Goal: Information Seeking & Learning: Check status

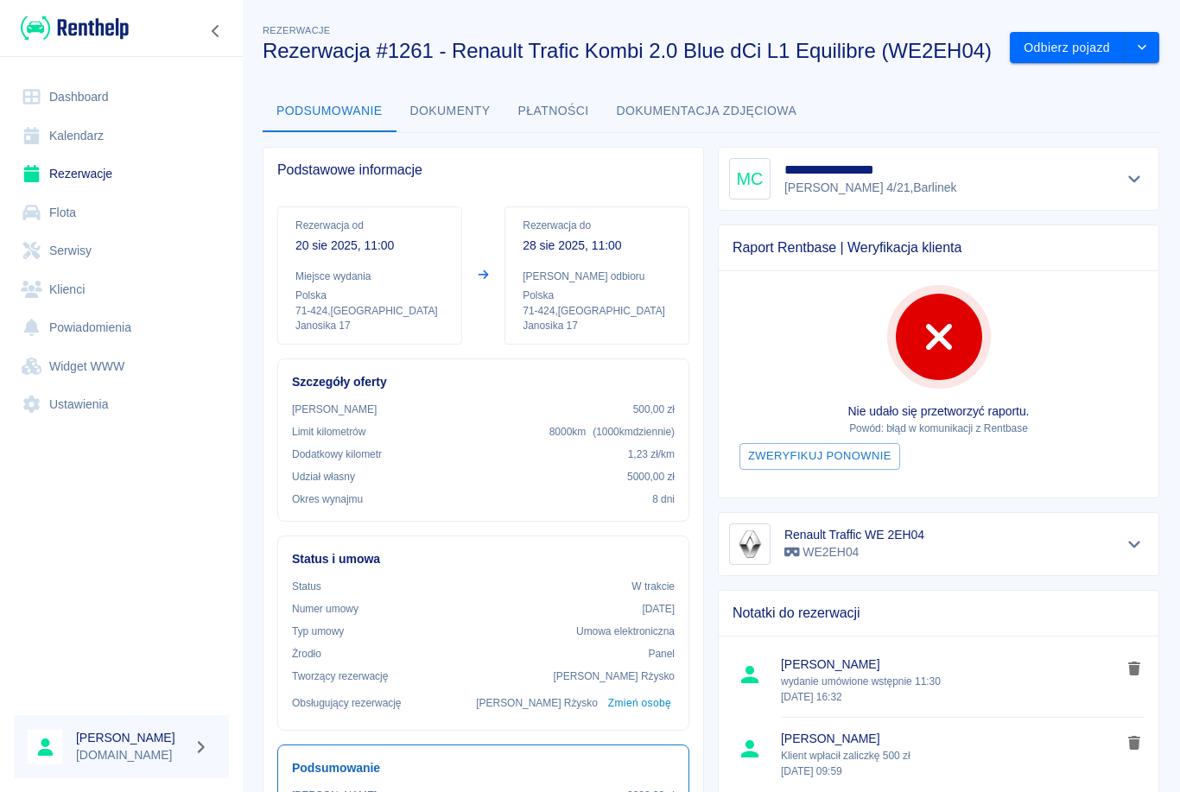
click at [462, 99] on button "Dokumenty" at bounding box center [450, 111] width 108 height 41
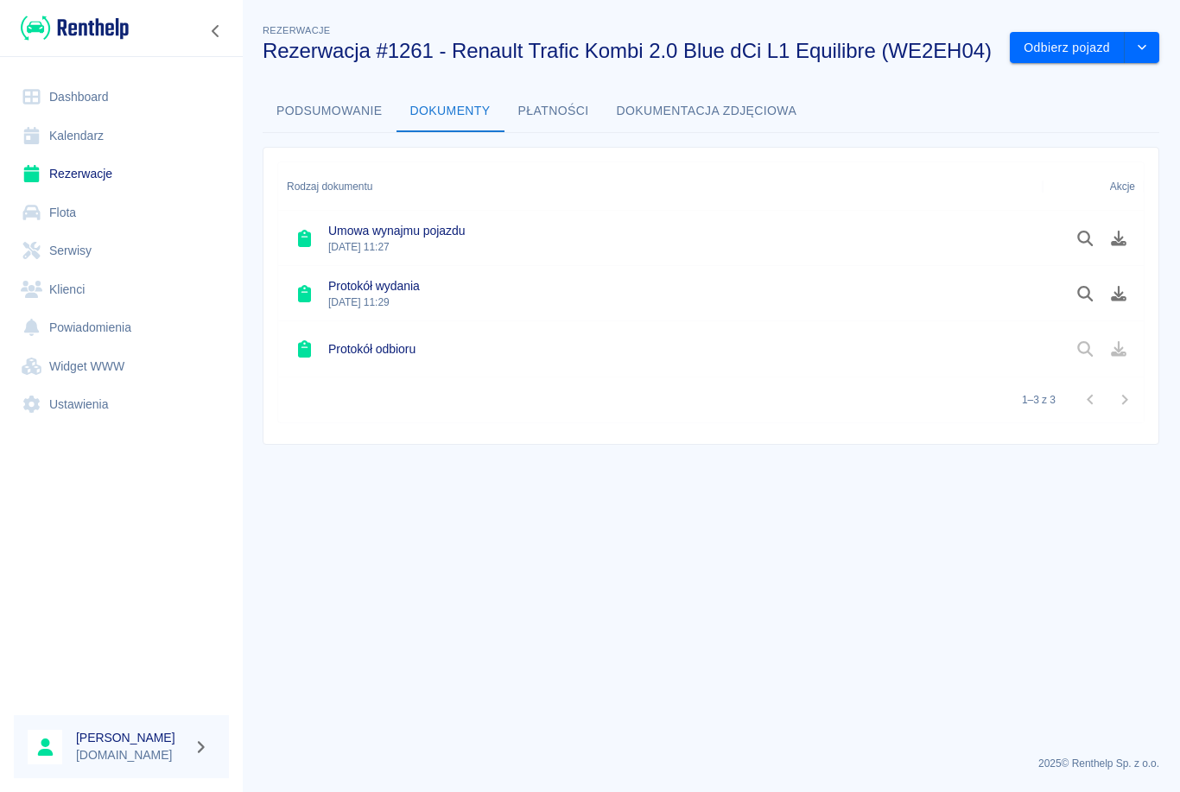
click at [385, 248] on p "[DATE] 11:27" at bounding box center [396, 247] width 136 height 16
click at [407, 245] on p "[DATE] 11:27" at bounding box center [396, 247] width 136 height 16
click at [378, 247] on p "[DATE] 11:27" at bounding box center [396, 247] width 136 height 16
click at [710, 121] on button "Dokumentacja zdjęciowa" at bounding box center [707, 111] width 208 height 41
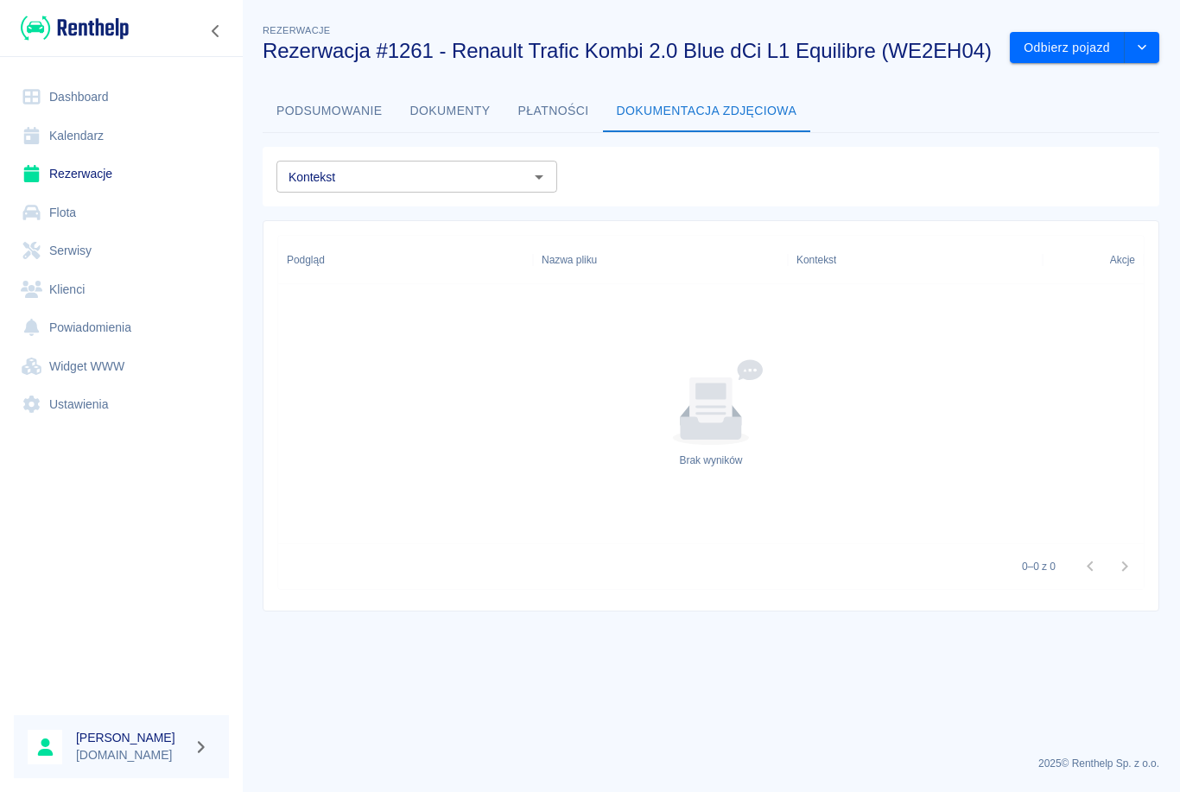
click at [722, 117] on button "Dokumentacja zdjęciowa" at bounding box center [707, 111] width 208 height 41
click at [92, 176] on link "Rezerwacje" at bounding box center [121, 174] width 215 height 39
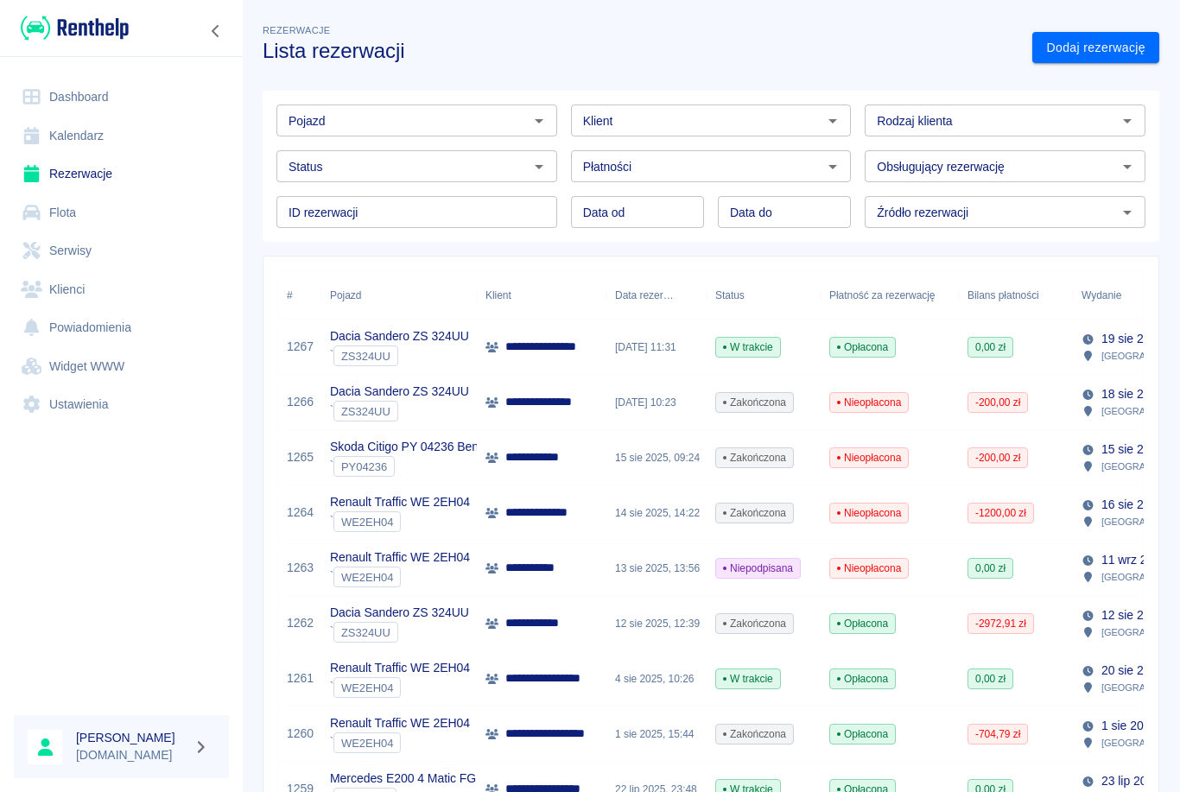
click at [1137, 112] on icon "Otwórz" at bounding box center [1127, 121] width 21 height 21
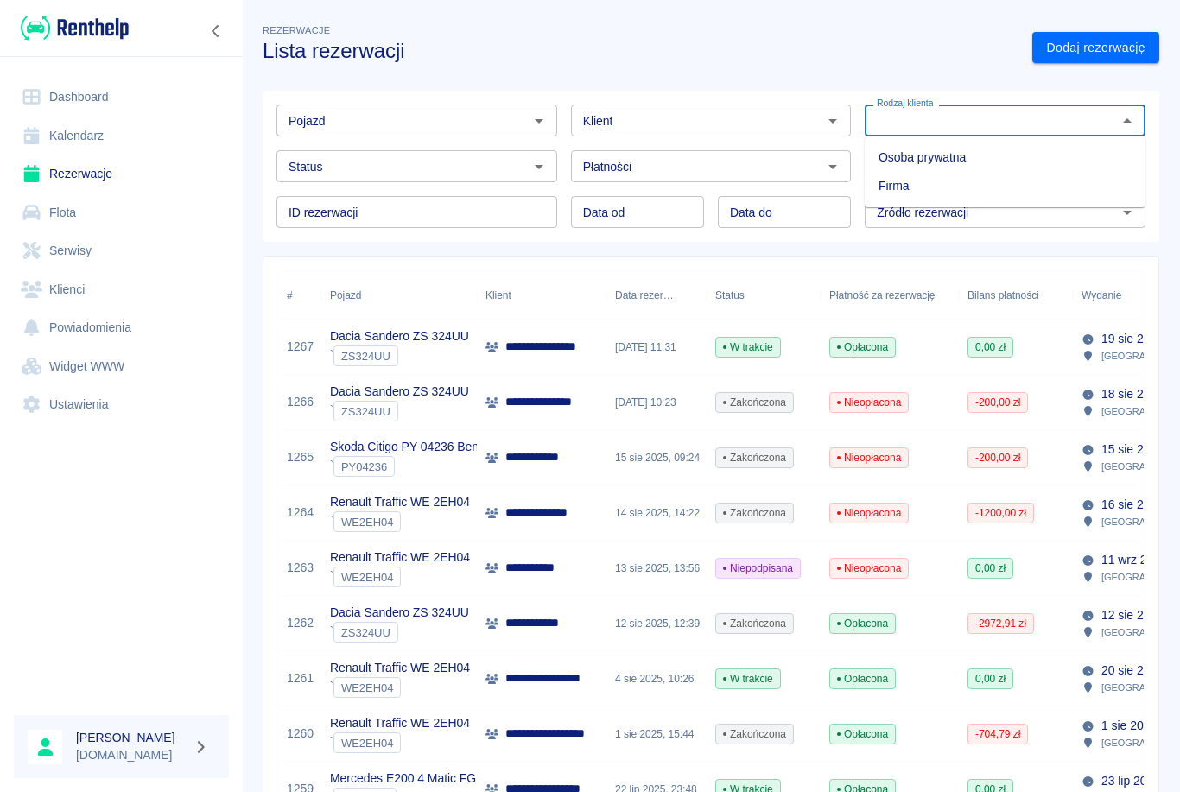
click at [1132, 118] on icon "Zamknij" at bounding box center [1127, 121] width 21 height 21
click at [837, 127] on icon "Otwórz" at bounding box center [832, 121] width 21 height 21
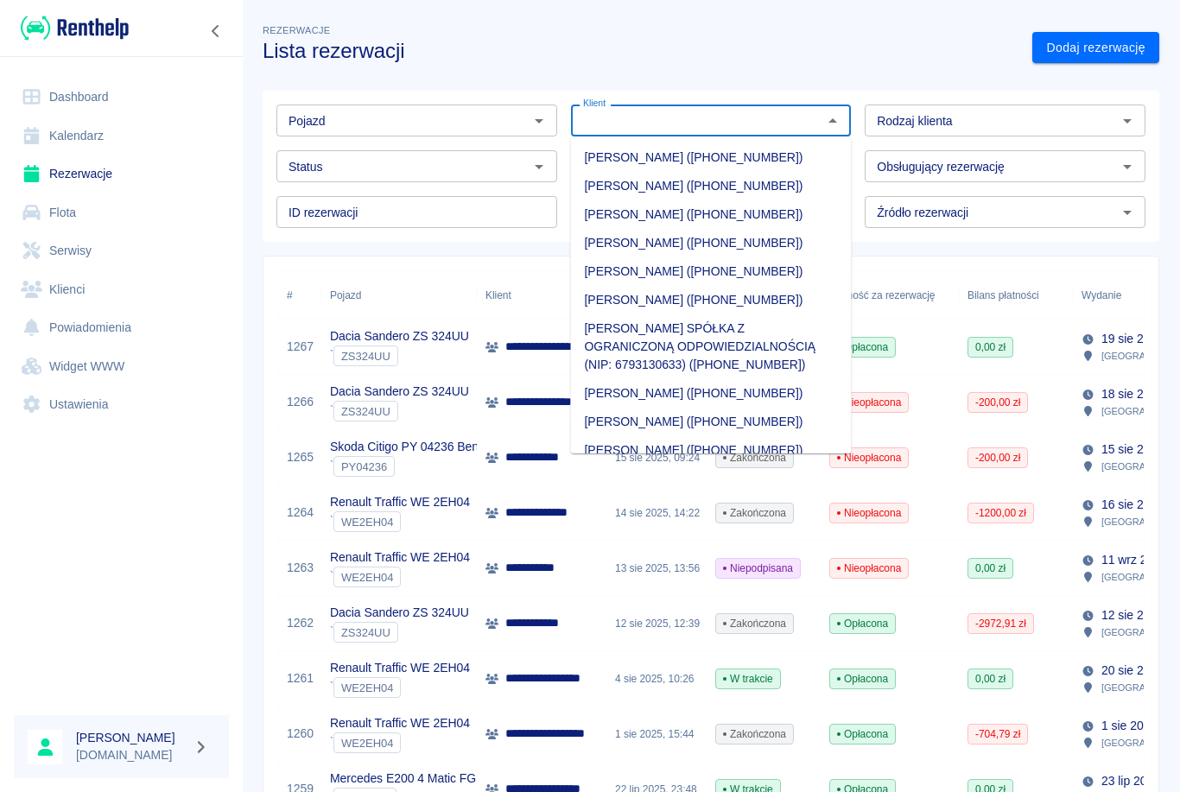
click at [841, 117] on icon "Zamknij" at bounding box center [832, 121] width 21 height 21
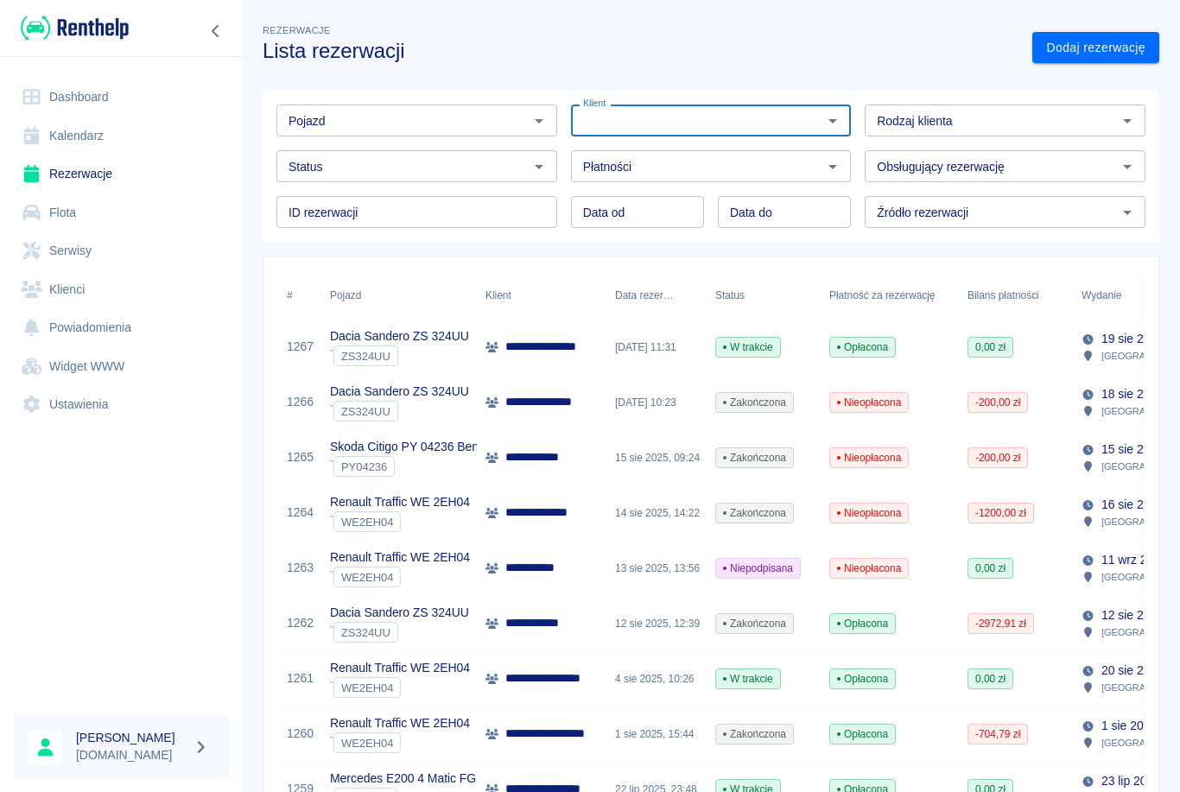
click at [542, 168] on icon "Otwórz" at bounding box center [539, 166] width 21 height 21
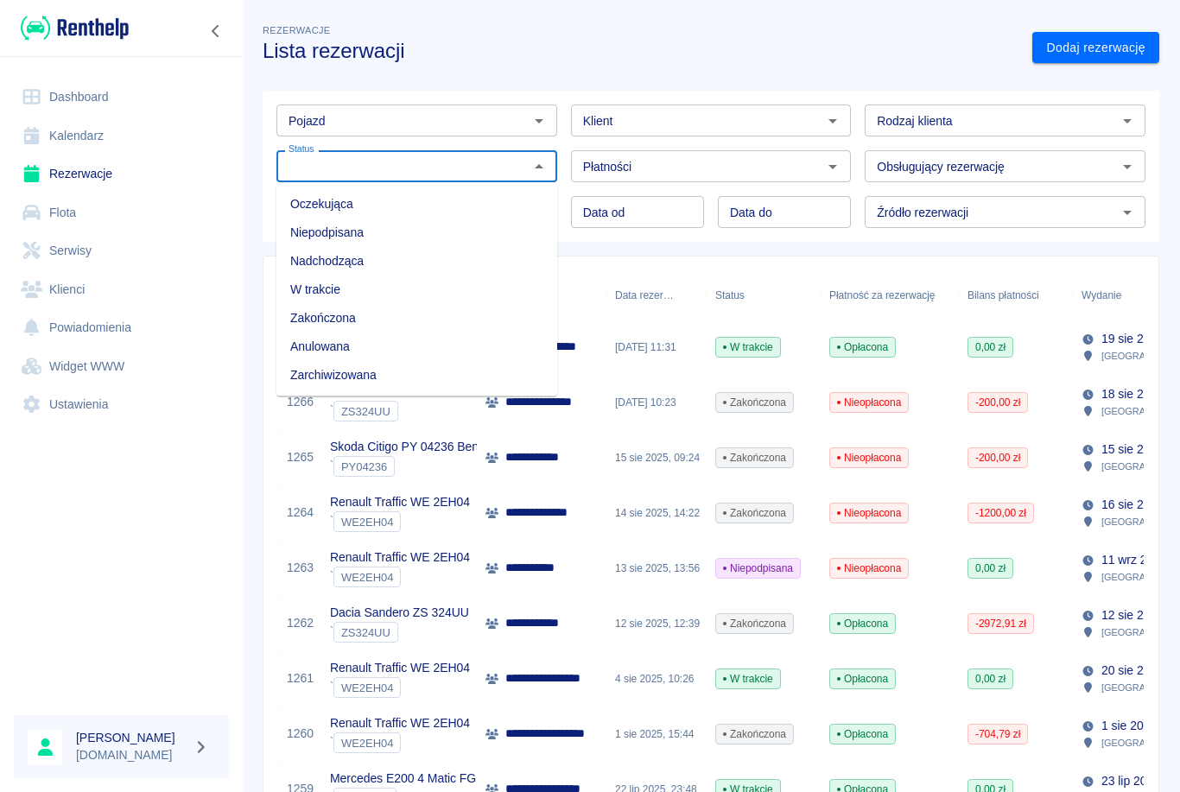
click at [341, 287] on li "W trakcie" at bounding box center [416, 290] width 281 height 29
type input "W trakcie"
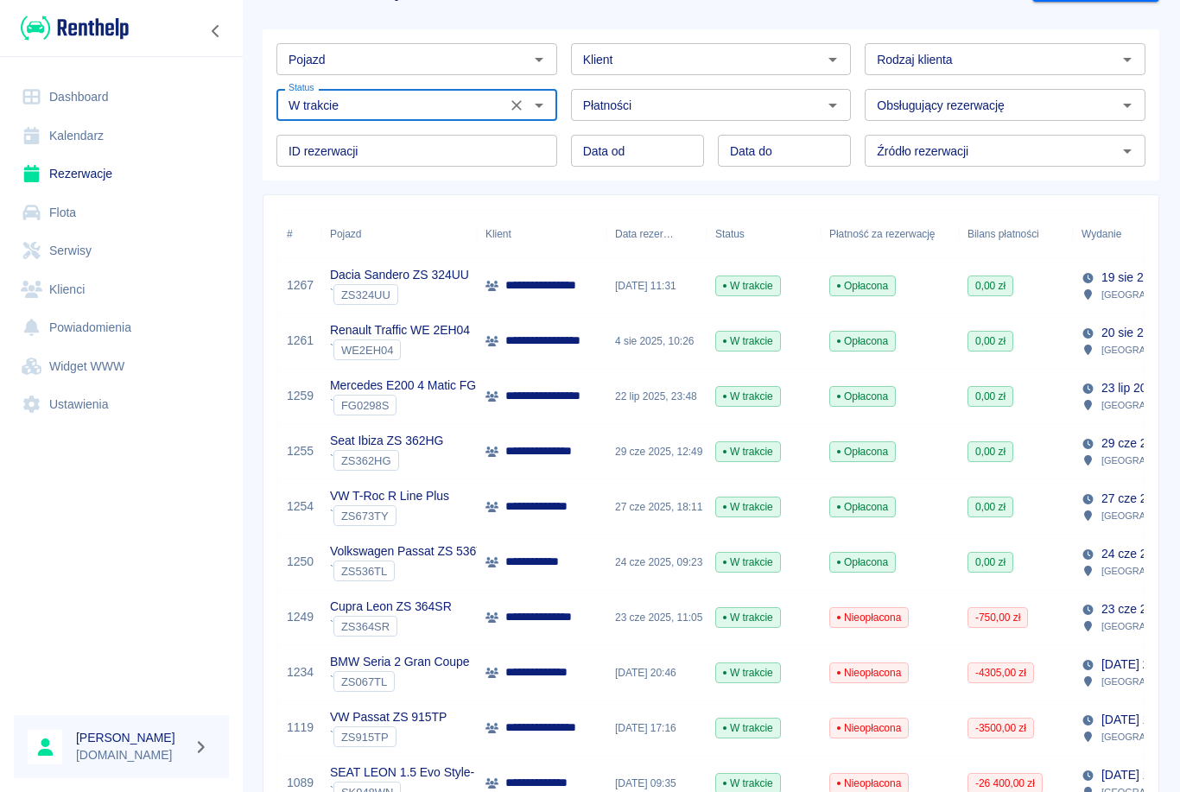
scroll to position [66, 0]
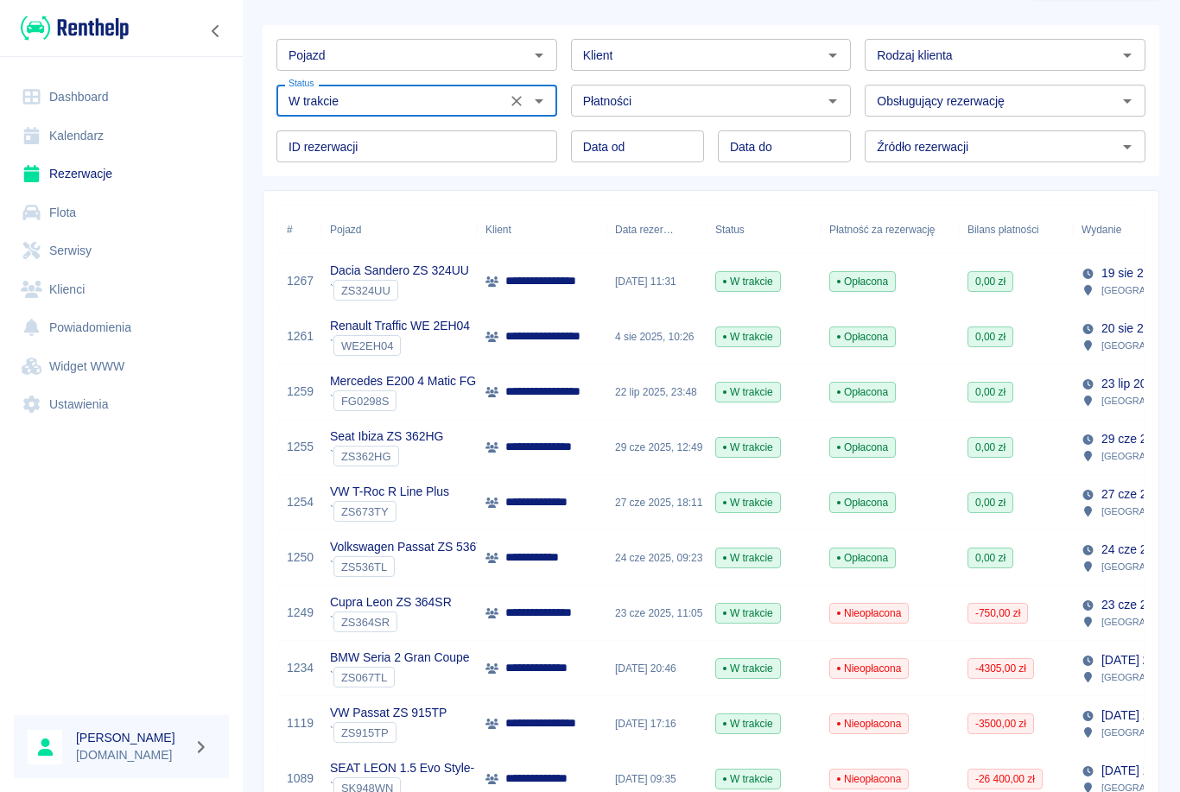
click at [553, 341] on p "**********" at bounding box center [554, 336] width 98 height 18
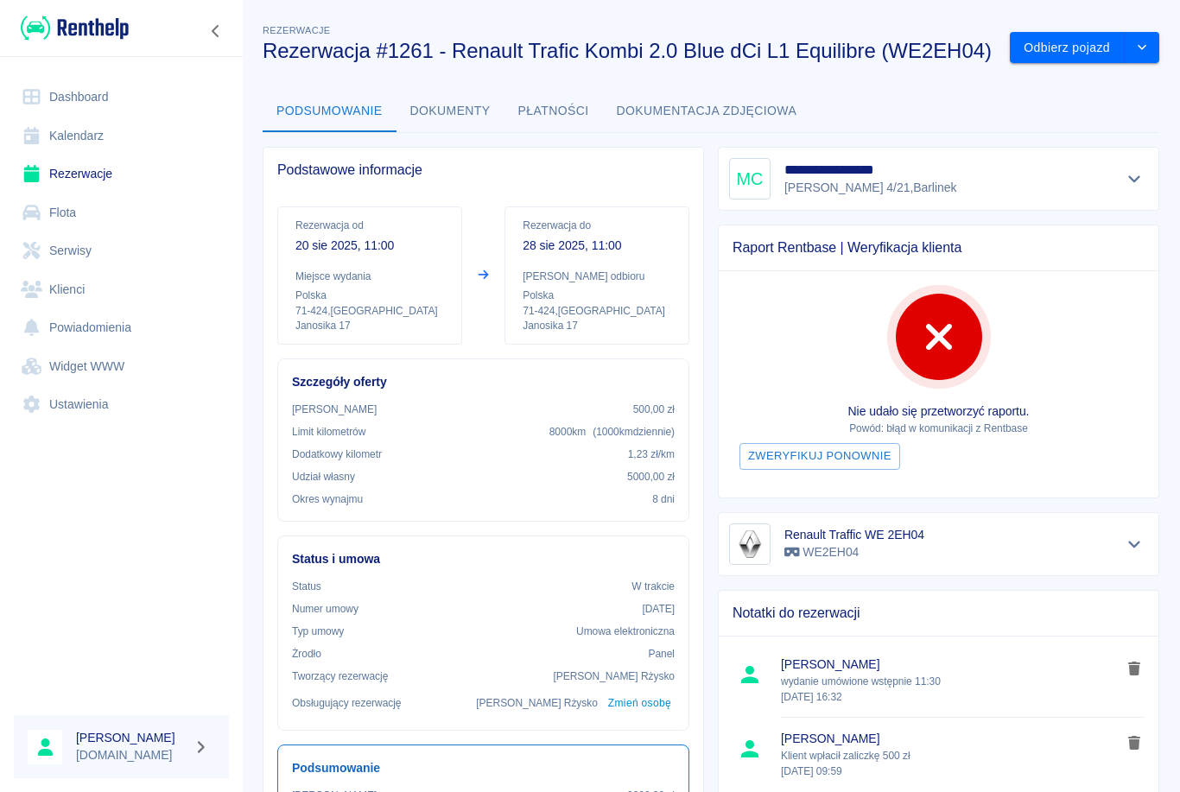
click at [212, 744] on button "button" at bounding box center [201, 747] width 29 height 24
click at [170, 569] on div at bounding box center [590, 396] width 1180 height 792
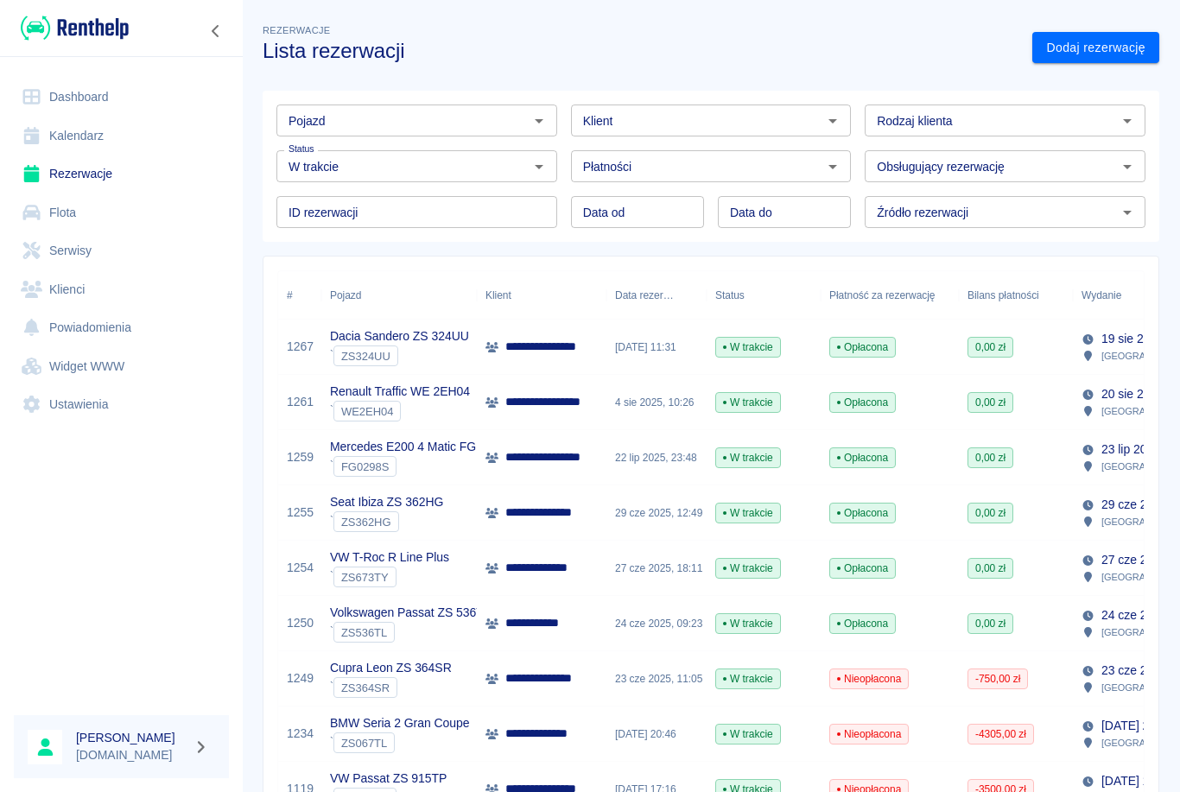
click at [829, 111] on icon "Otwórz" at bounding box center [832, 121] width 21 height 21
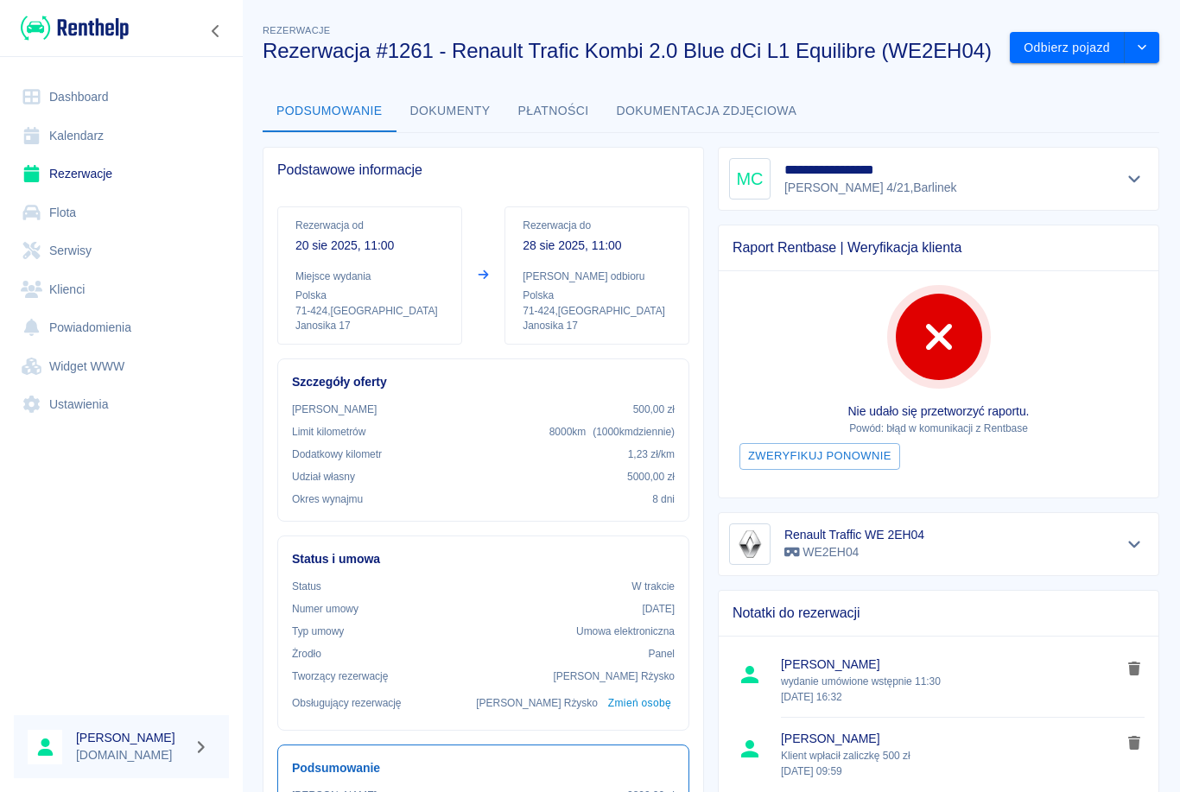
click at [1010, 172] on div "**********" at bounding box center [938, 178] width 419 height 41
click at [1156, 171] on div "**********" at bounding box center [938, 179] width 441 height 64
click at [1131, 178] on icon "Pokaż szczegóły" at bounding box center [1134, 179] width 12 height 7
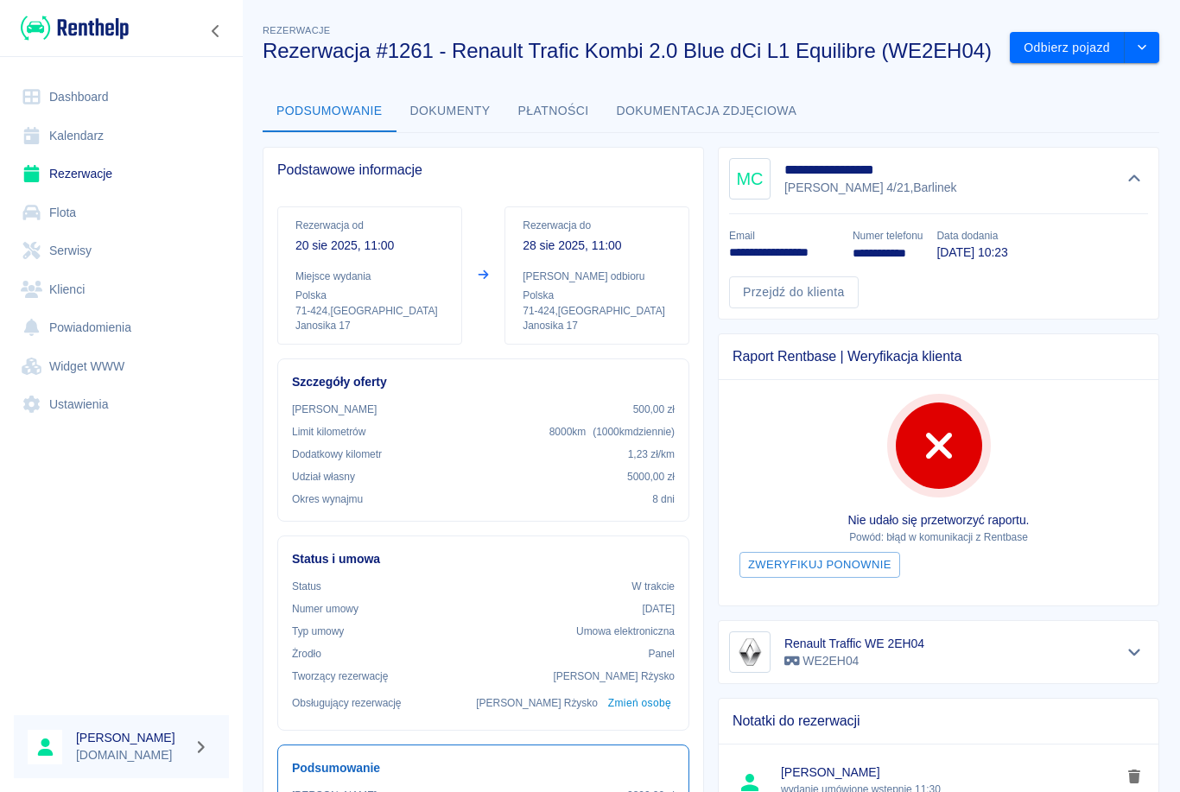
click at [1140, 168] on button "Ukryj szczegóły" at bounding box center [1134, 179] width 29 height 24
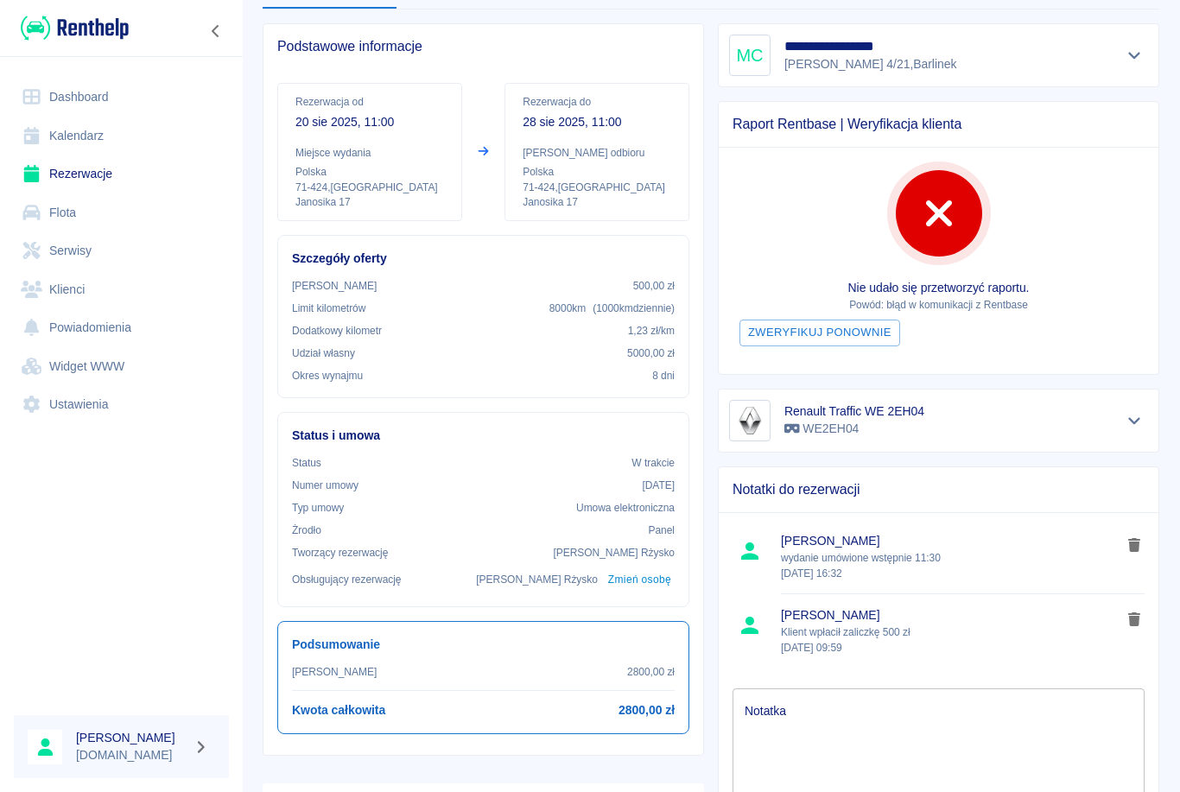
scroll to position [120, 0]
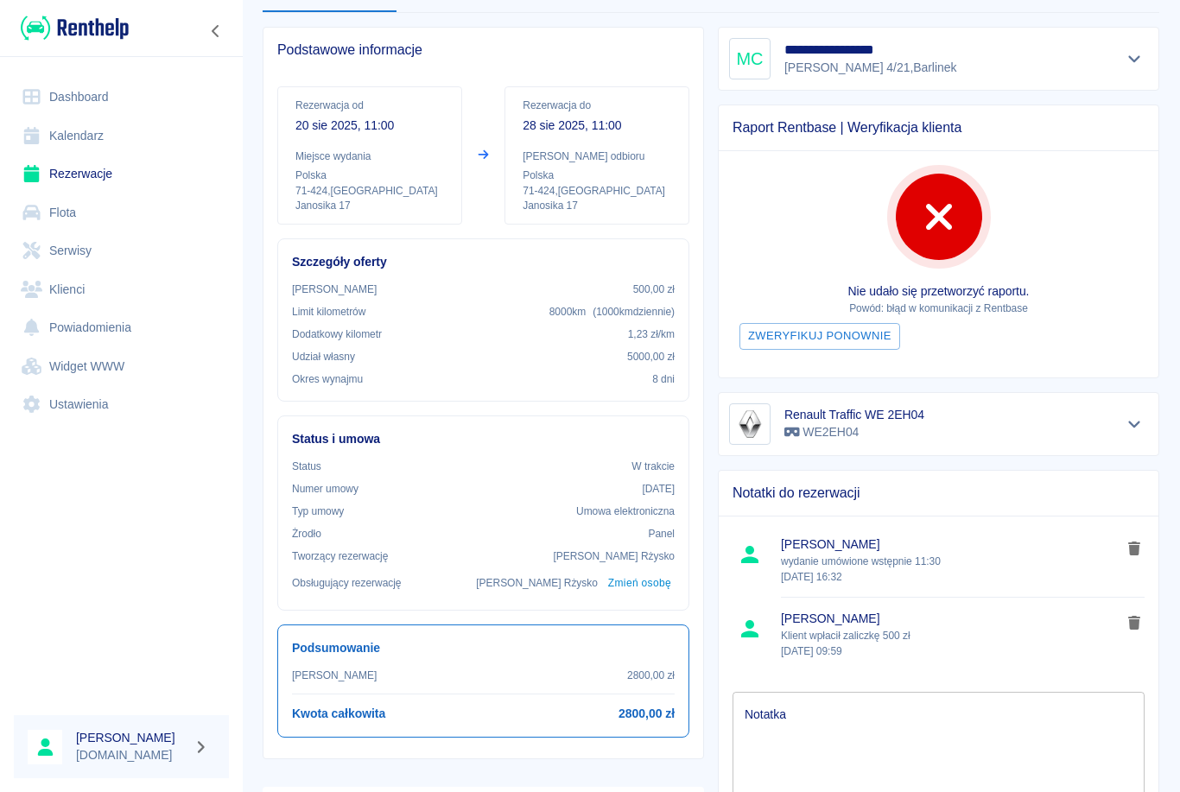
click at [1136, 42] on div "**********" at bounding box center [938, 58] width 419 height 41
click at [1131, 52] on icon "Pokaż szczegóły" at bounding box center [1135, 59] width 20 height 16
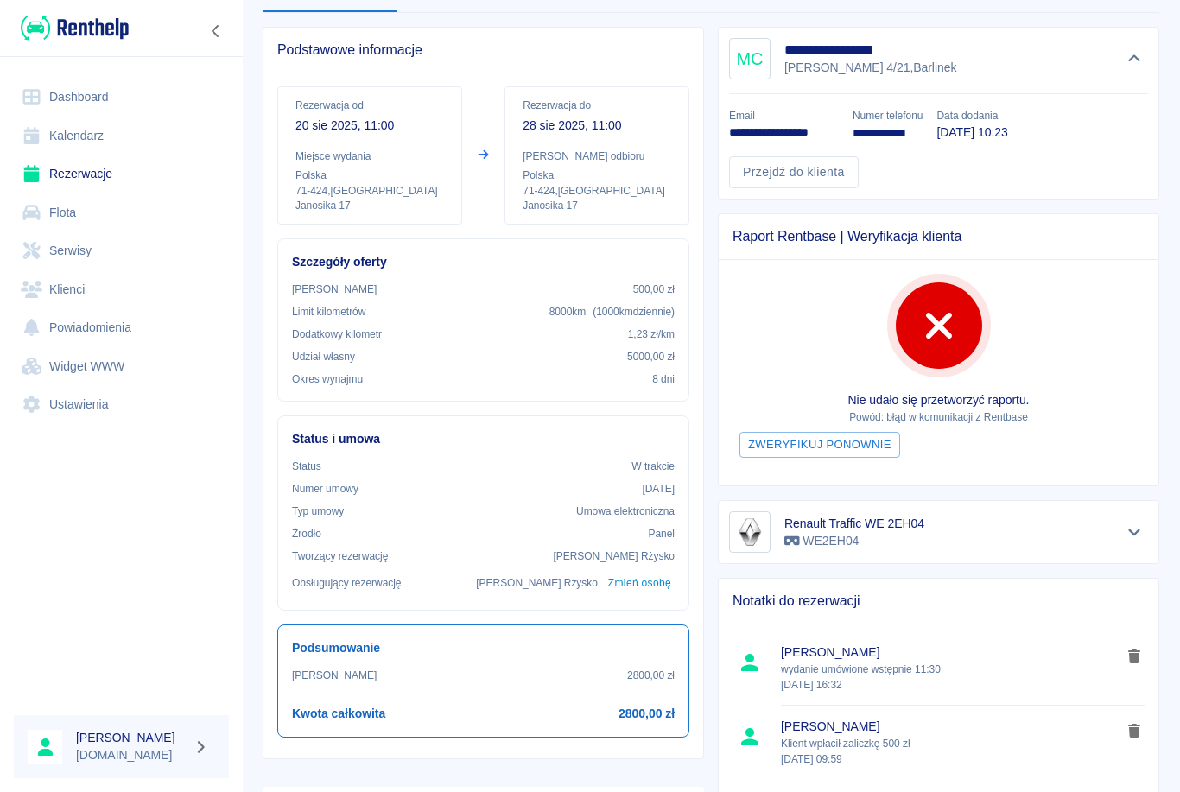
click at [1150, 36] on div "**********" at bounding box center [938, 113] width 441 height 173
click at [1135, 57] on icon "Ukryj szczegóły" at bounding box center [1134, 58] width 12 height 7
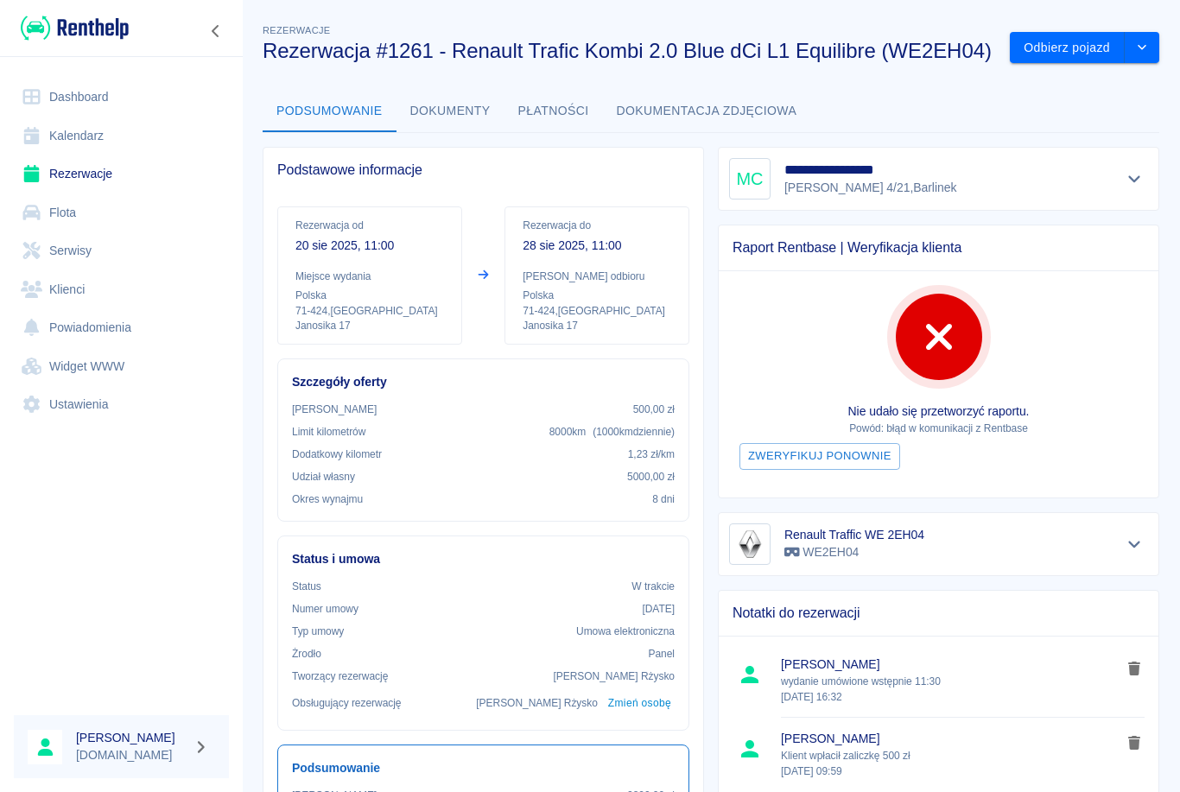
scroll to position [0, 0]
click at [79, 289] on link "Klienci" at bounding box center [121, 289] width 215 height 39
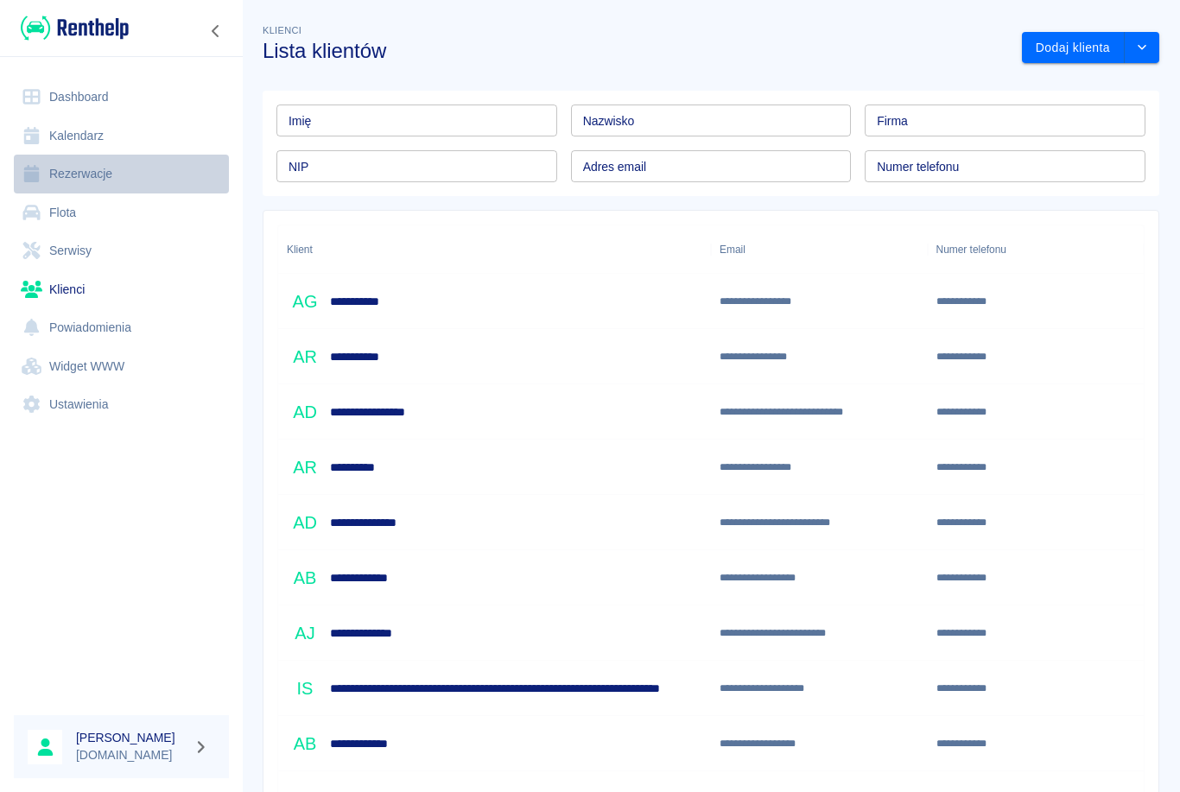
click at [91, 178] on link "Rezerwacje" at bounding box center [121, 174] width 215 height 39
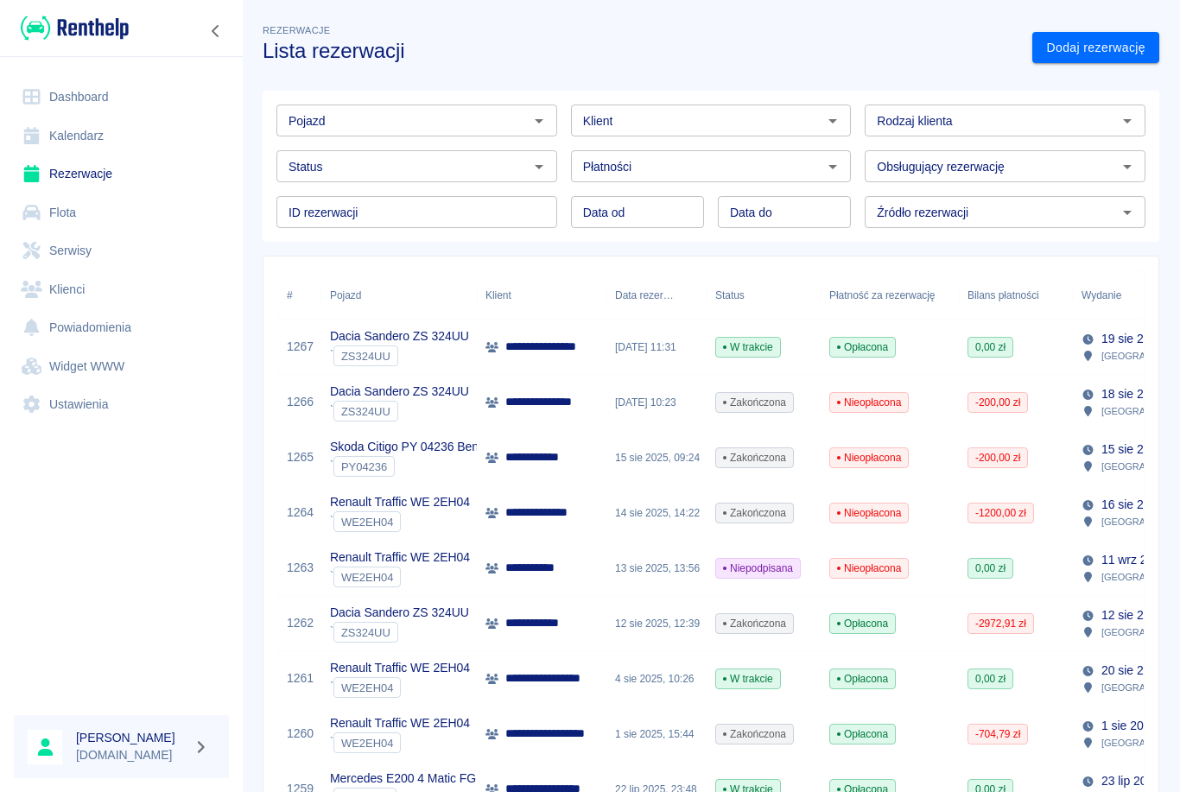
click at [452, 177] on input "Status" at bounding box center [403, 166] width 242 height 22
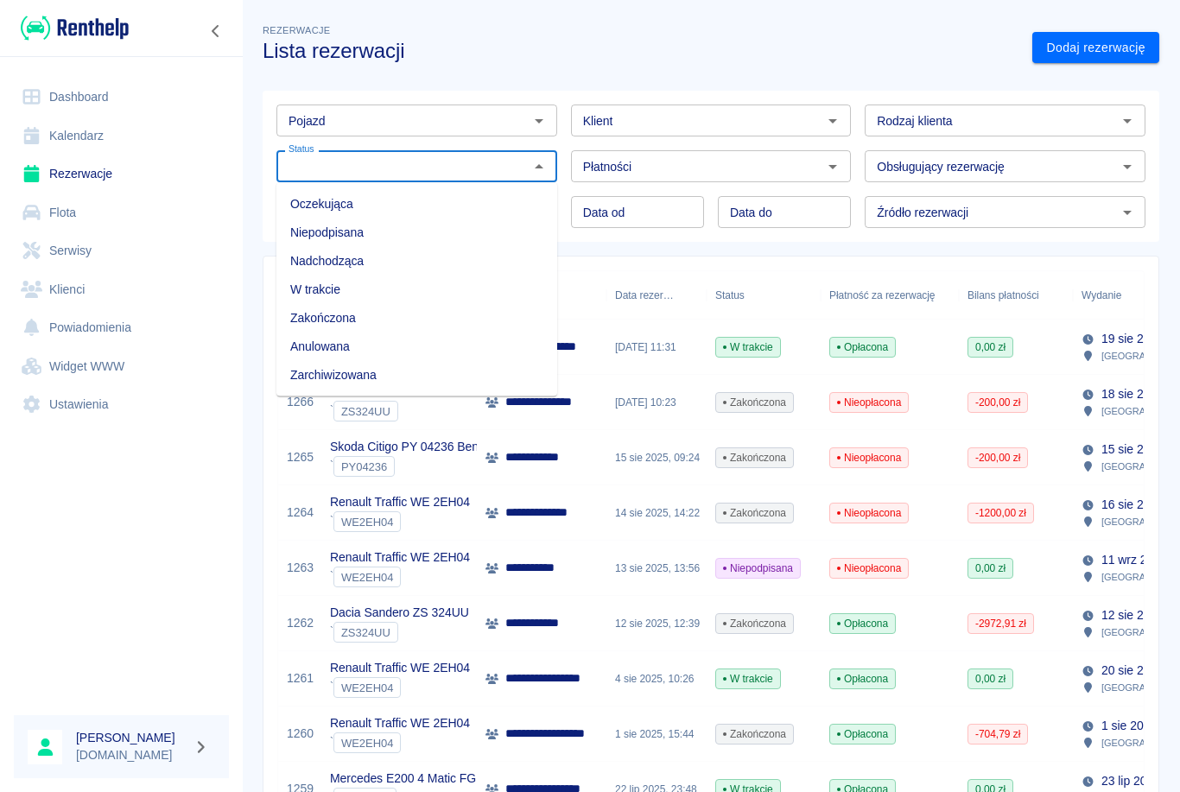
click at [339, 292] on li "W trakcie" at bounding box center [416, 290] width 281 height 29
type input "W trakcie"
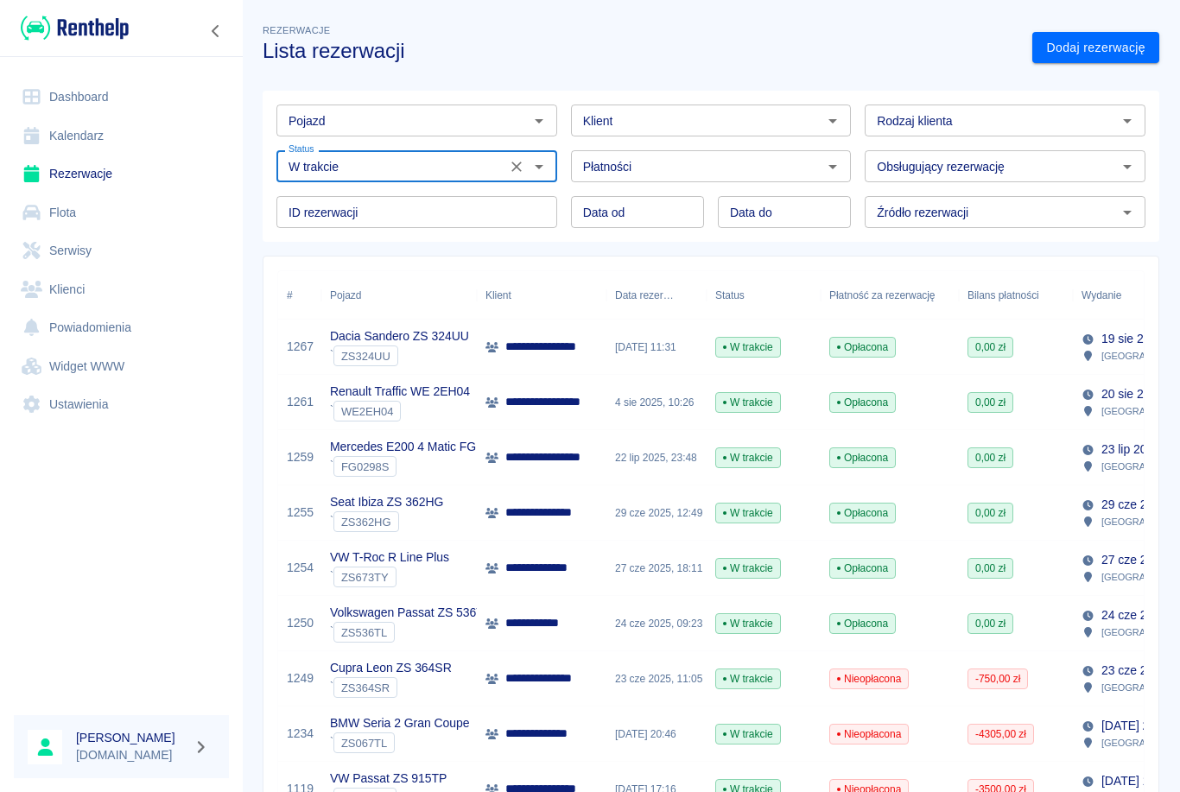
click at [656, 220] on input "Data od" at bounding box center [637, 212] width 133 height 32
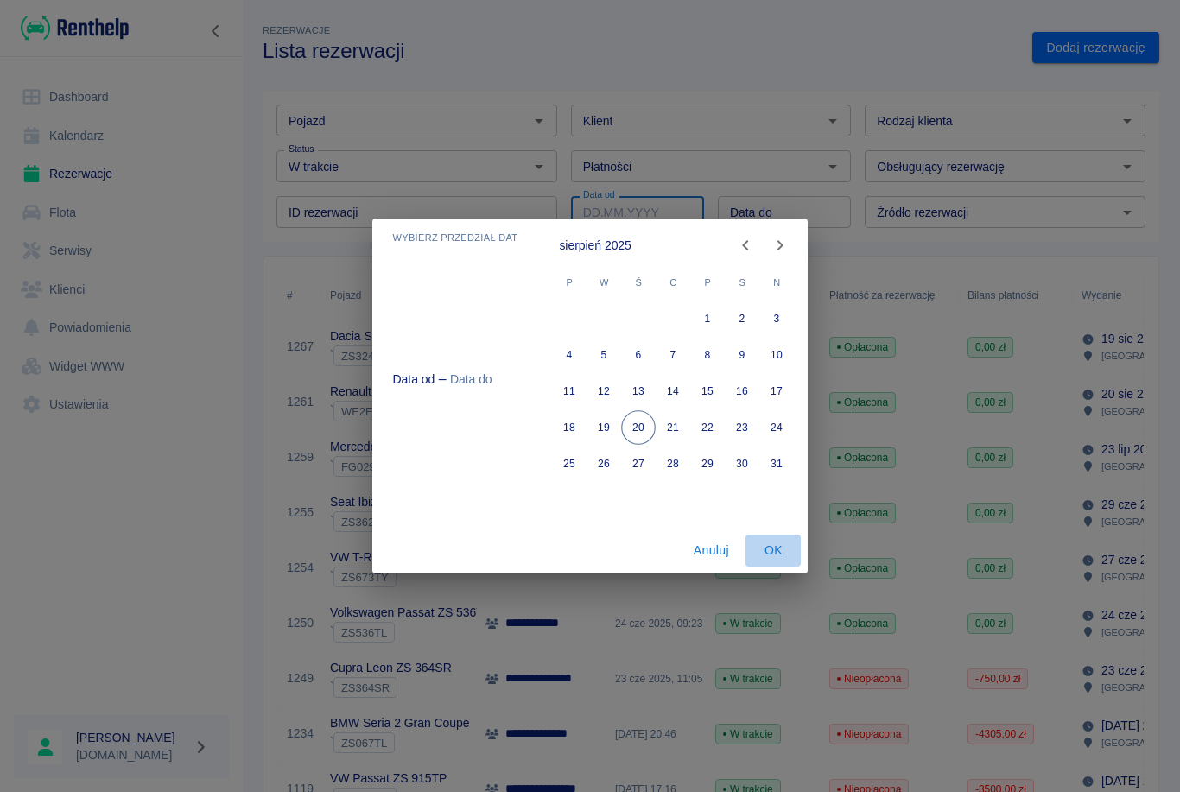
click at [780, 553] on button "OK" at bounding box center [772, 551] width 55 height 32
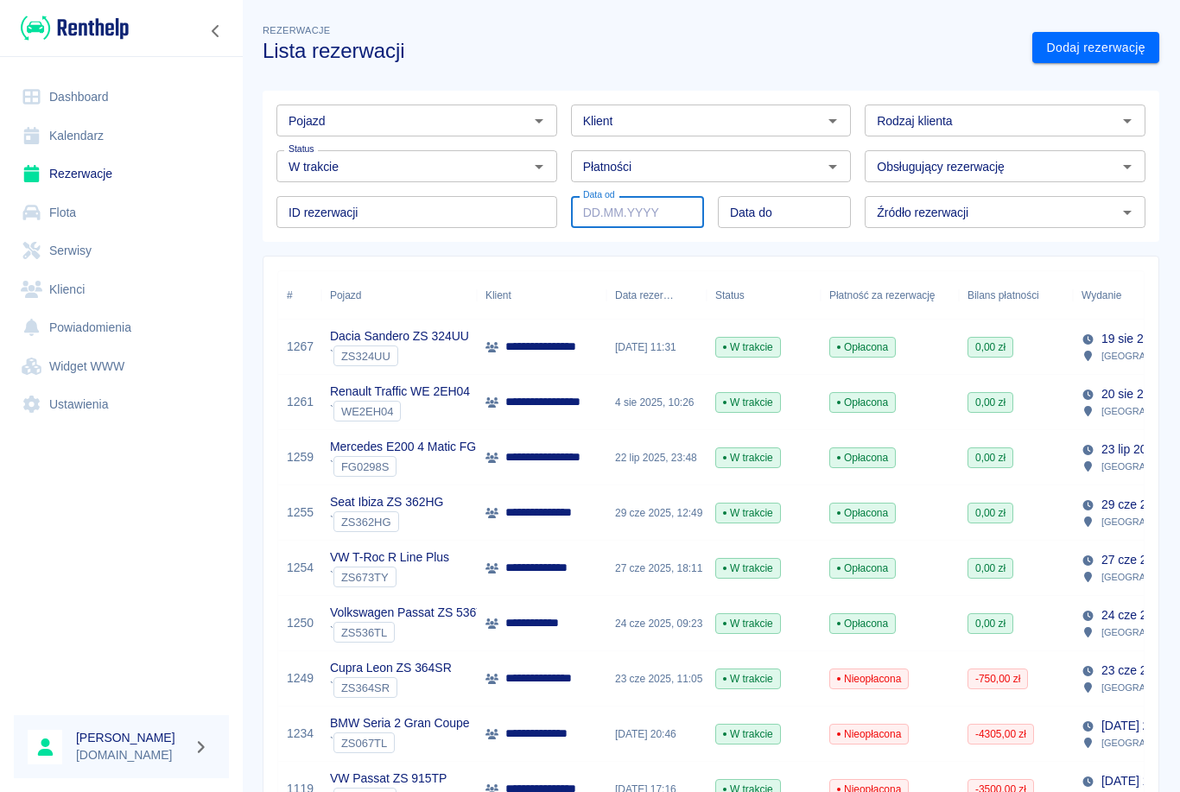
click at [796, 218] on input "Data do" at bounding box center [784, 212] width 133 height 32
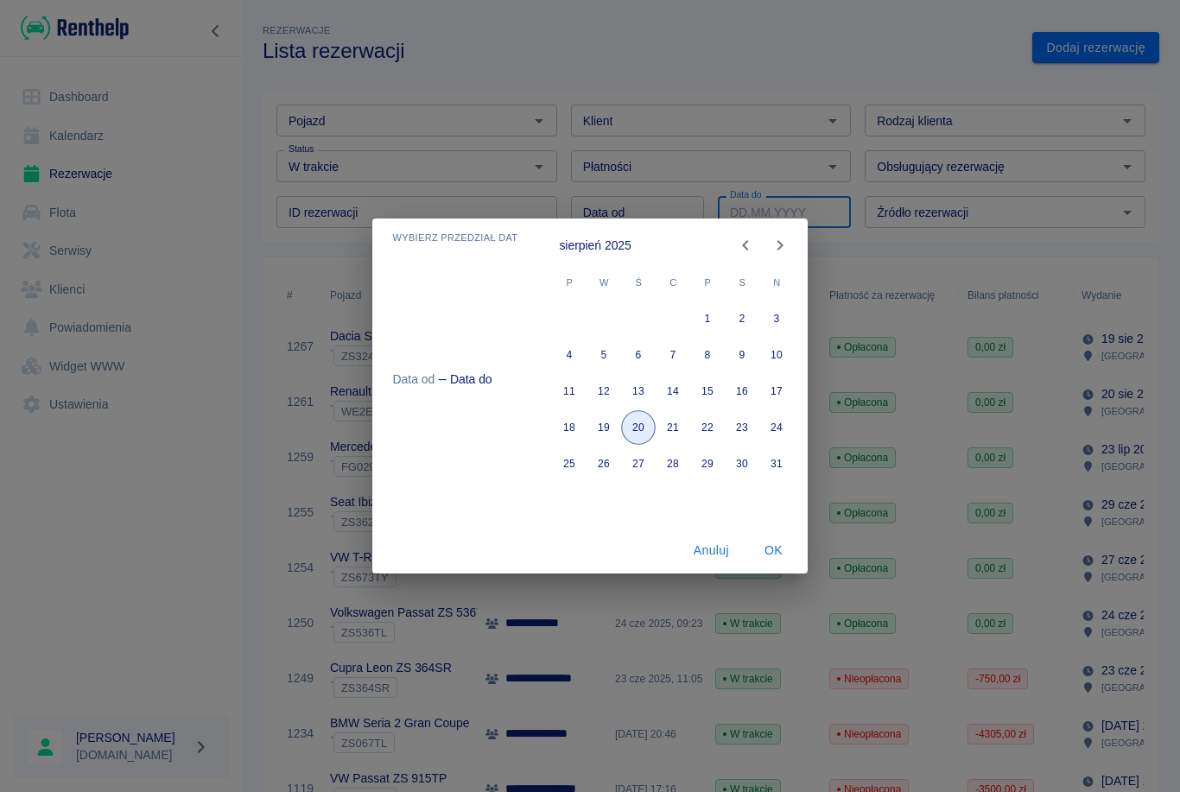
click at [644, 432] on button "20" at bounding box center [639, 427] width 35 height 35
type input "[DATE]"
click at [630, 216] on div "Wybierz przedział dat Data od – sie [DATE] P W Ś C P S N 1 2 3 4 5 6 7 8 9 10 1…" at bounding box center [590, 396] width 1180 height 792
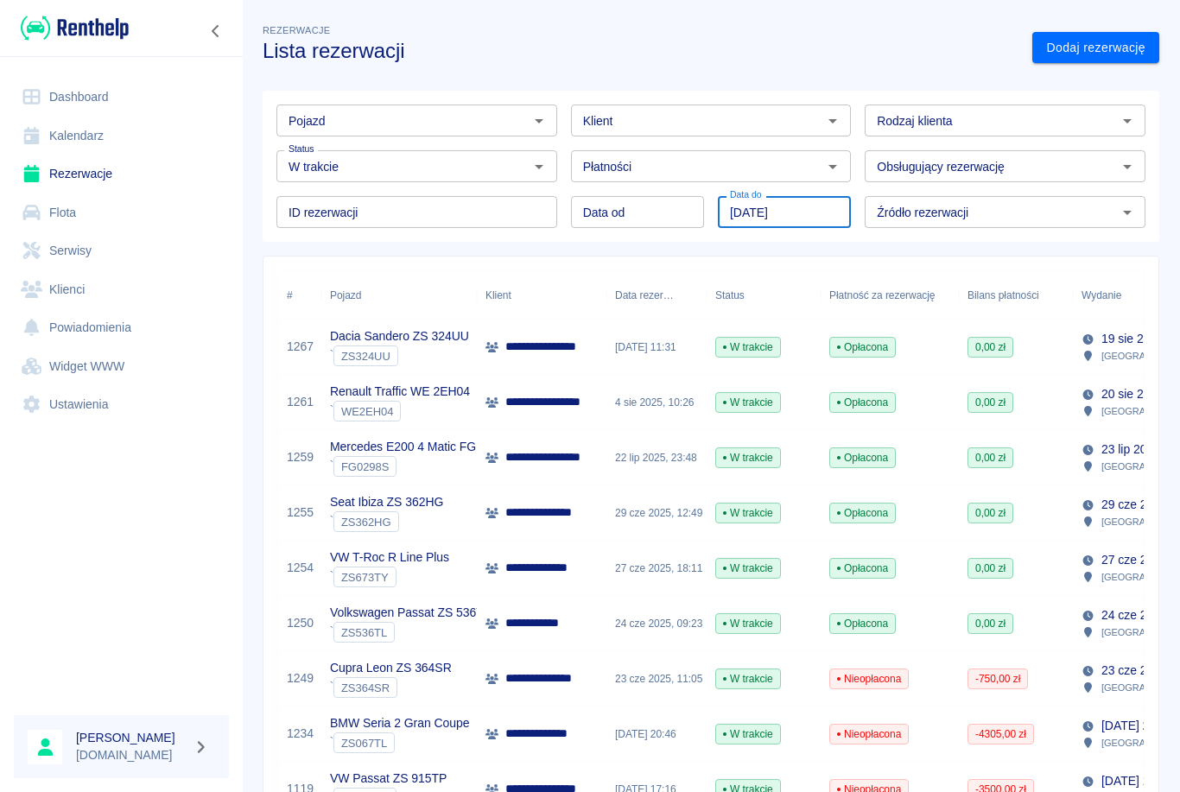
click at [625, 212] on input "Data od" at bounding box center [637, 212] width 133 height 32
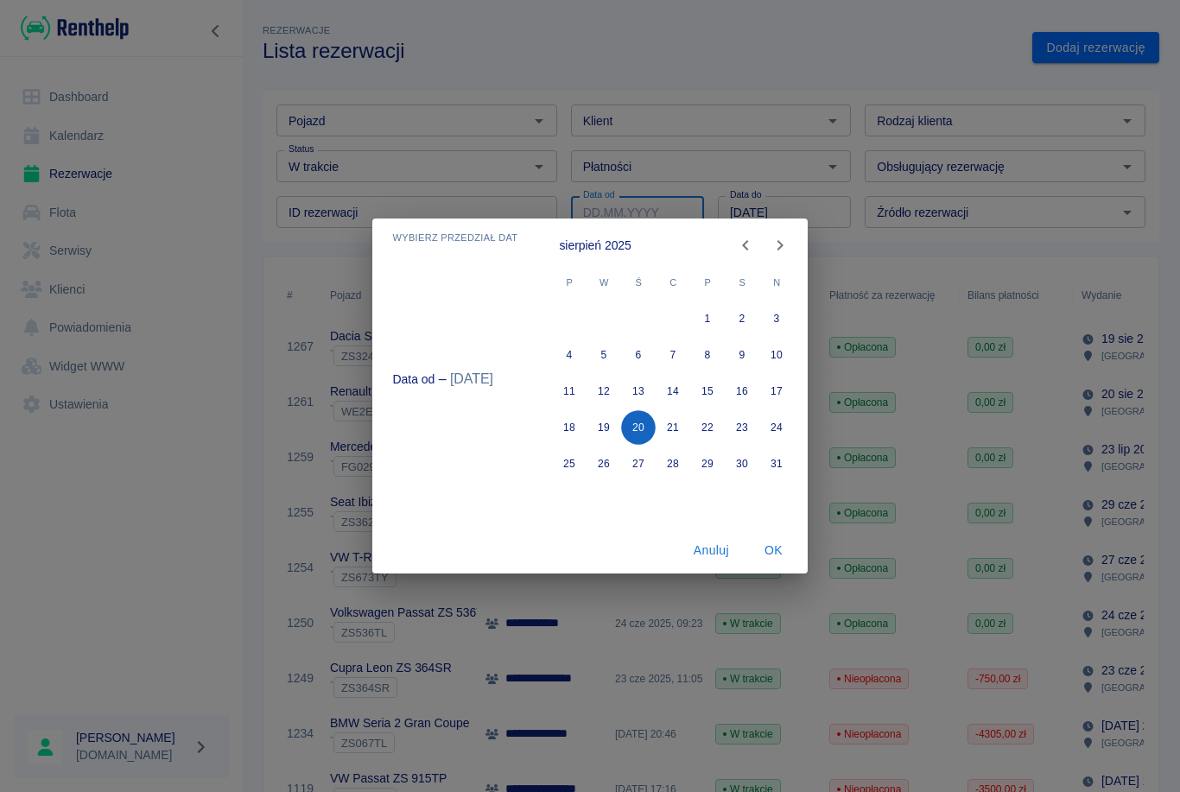
click at [647, 426] on button "20" at bounding box center [639, 427] width 35 height 35
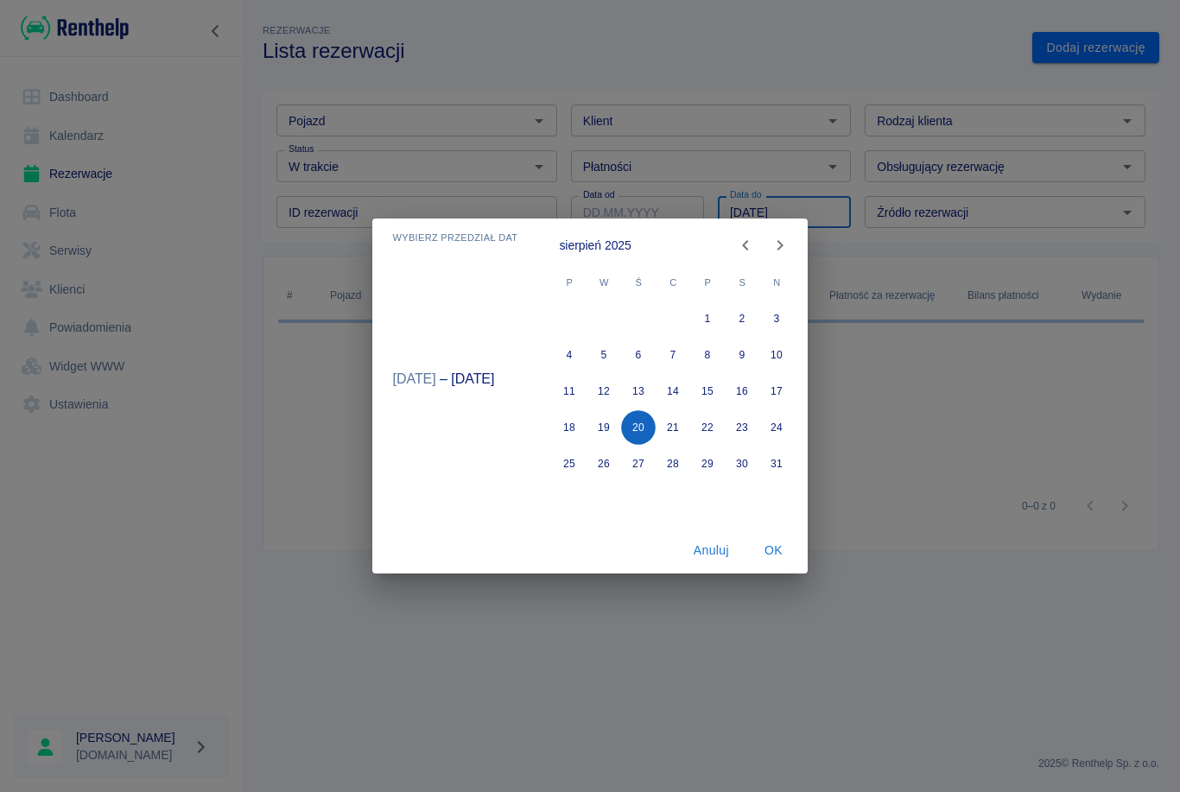
type input "[DATE]"
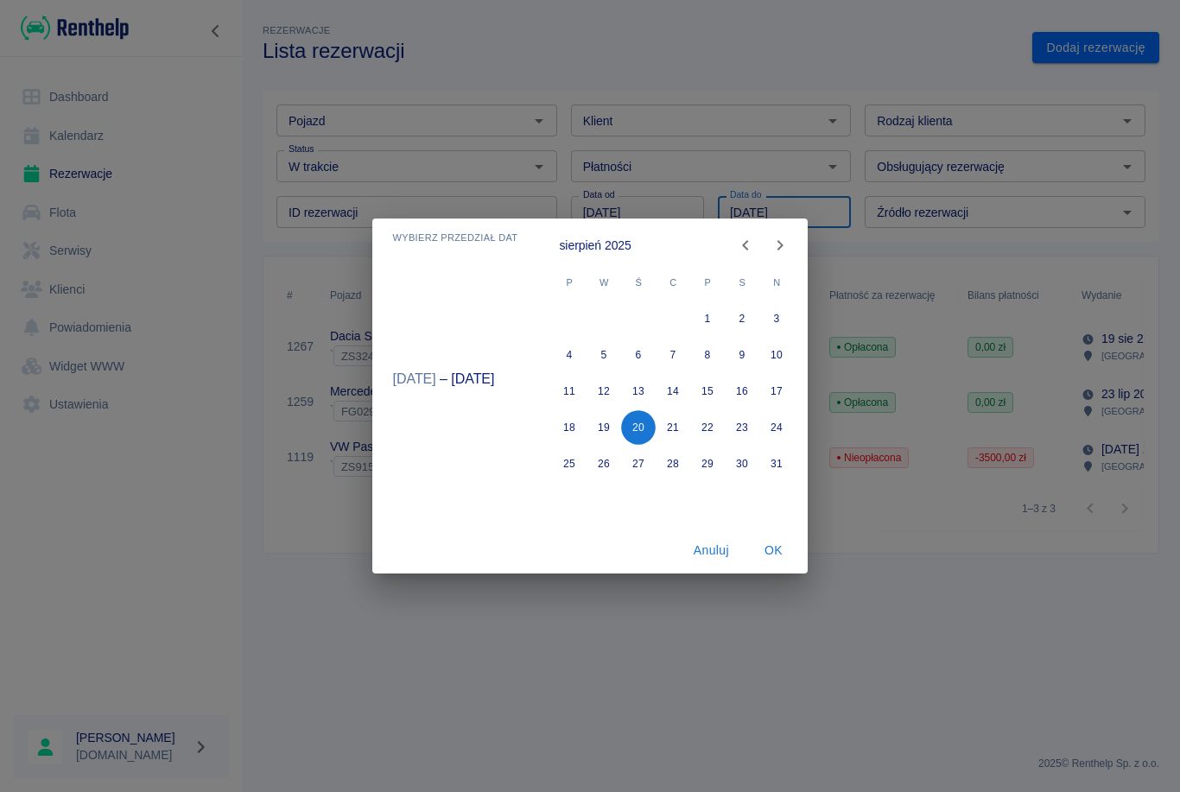
click at [456, 664] on div "Wybierz przedział dat [DATE] – sie [DATE] P W Ś C P S N 1 2 3 4 5 6 7 8 9 10 11…" at bounding box center [590, 396] width 1180 height 792
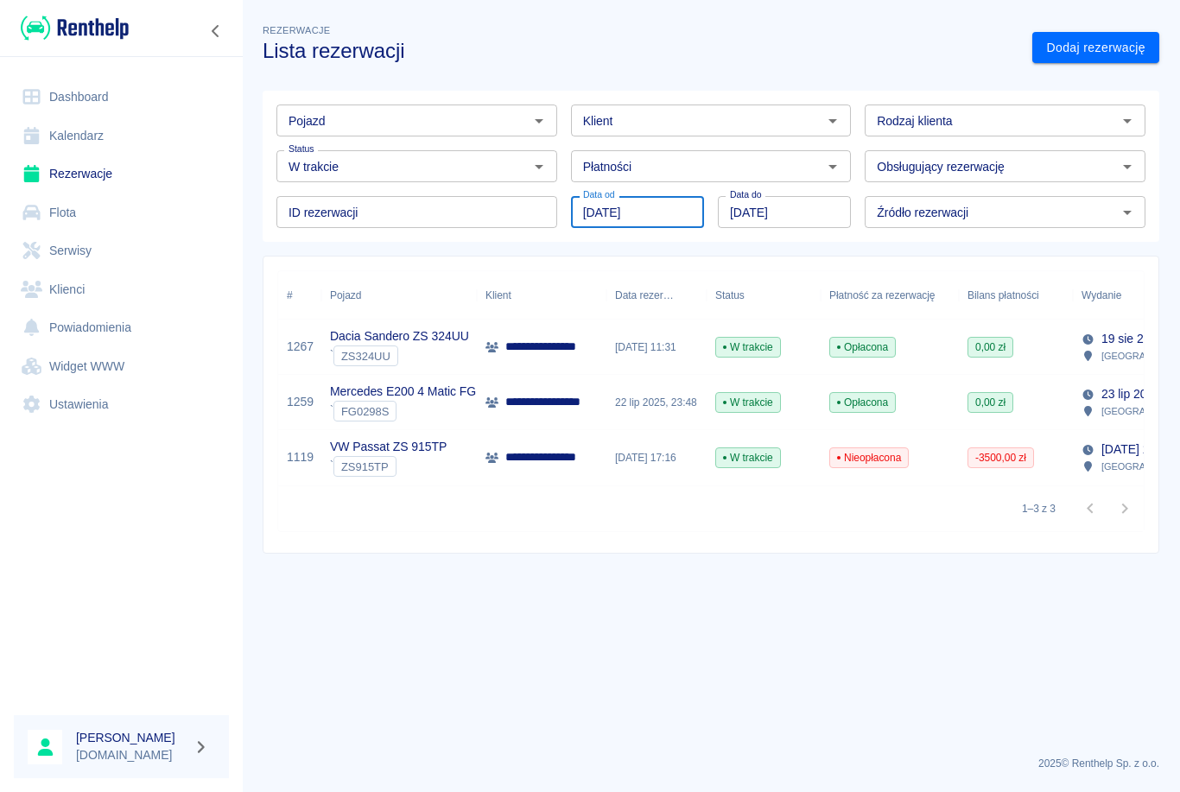
click at [93, 168] on link "Rezerwacje" at bounding box center [121, 174] width 215 height 39
click at [485, 112] on input "Pojazd" at bounding box center [403, 121] width 242 height 22
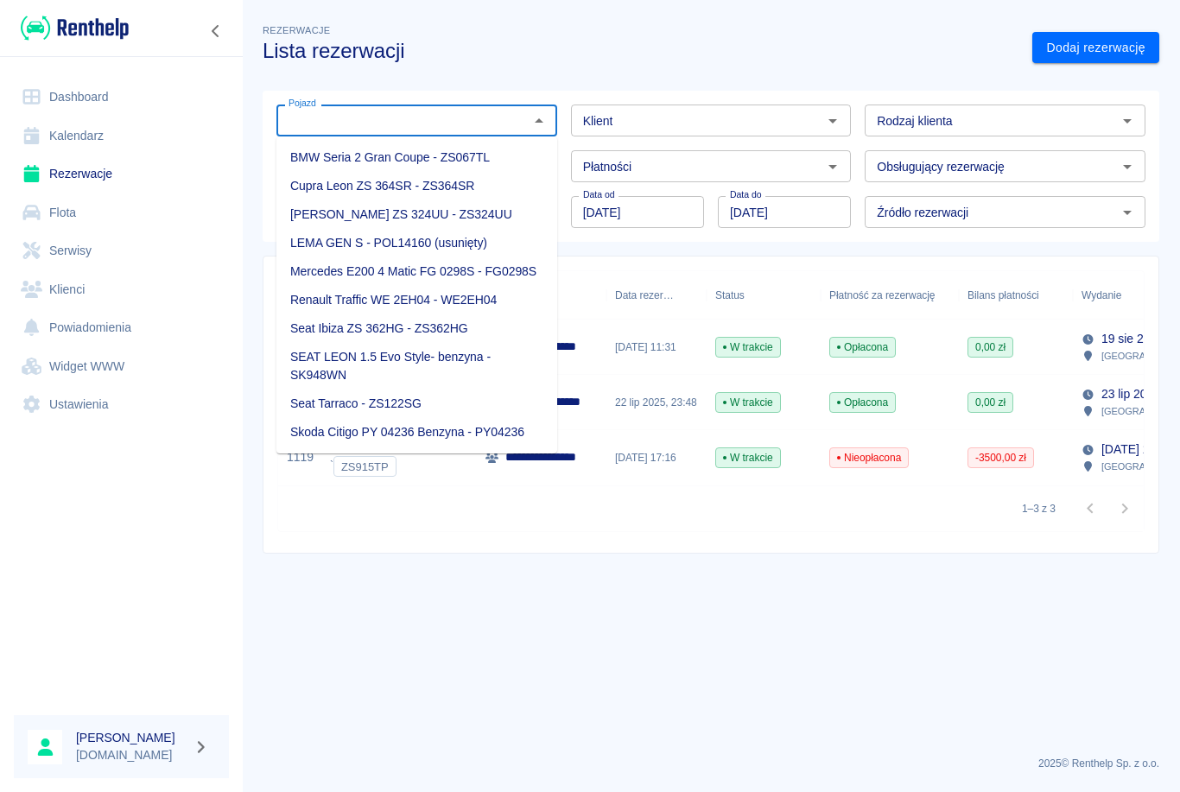
click at [424, 302] on li "Renault Traffic WE 2EH04 - WE2EH04" at bounding box center [416, 300] width 281 height 29
type input "Renault Traffic WE 2EH04 - WE2EH04"
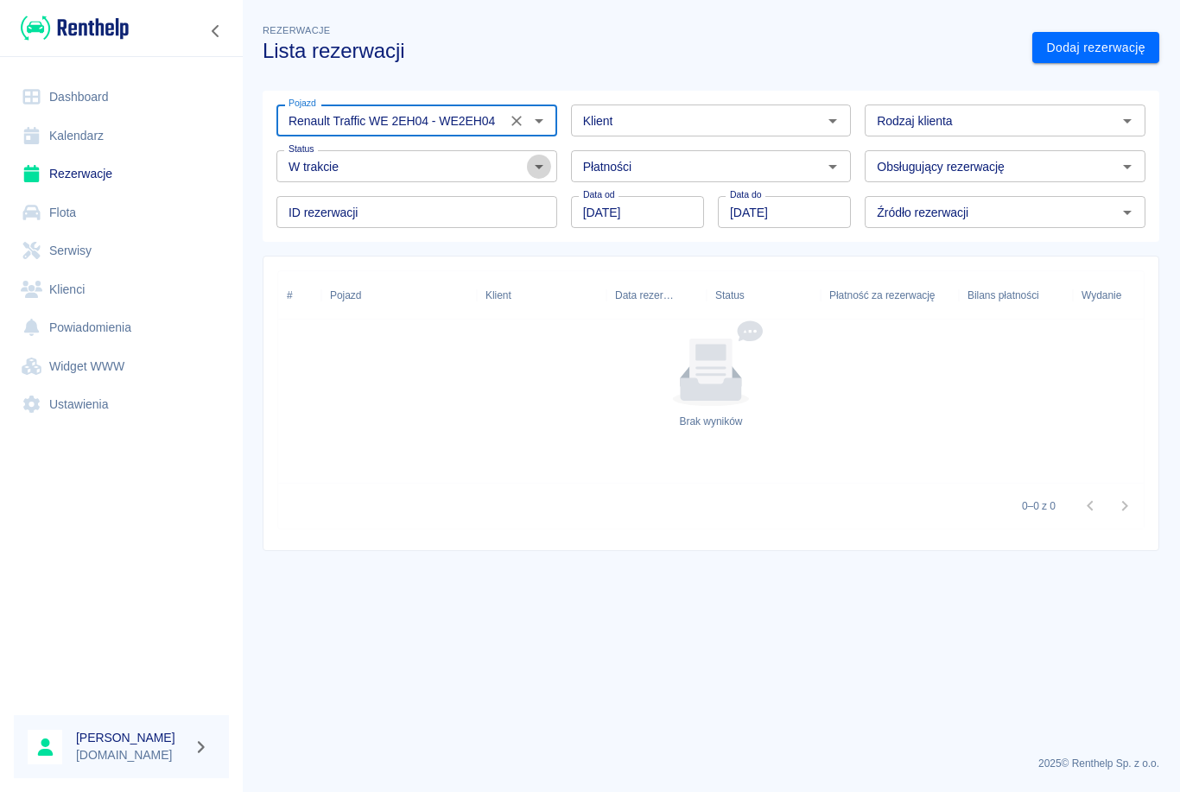
click at [537, 167] on icon "Otwórz" at bounding box center [539, 167] width 9 height 4
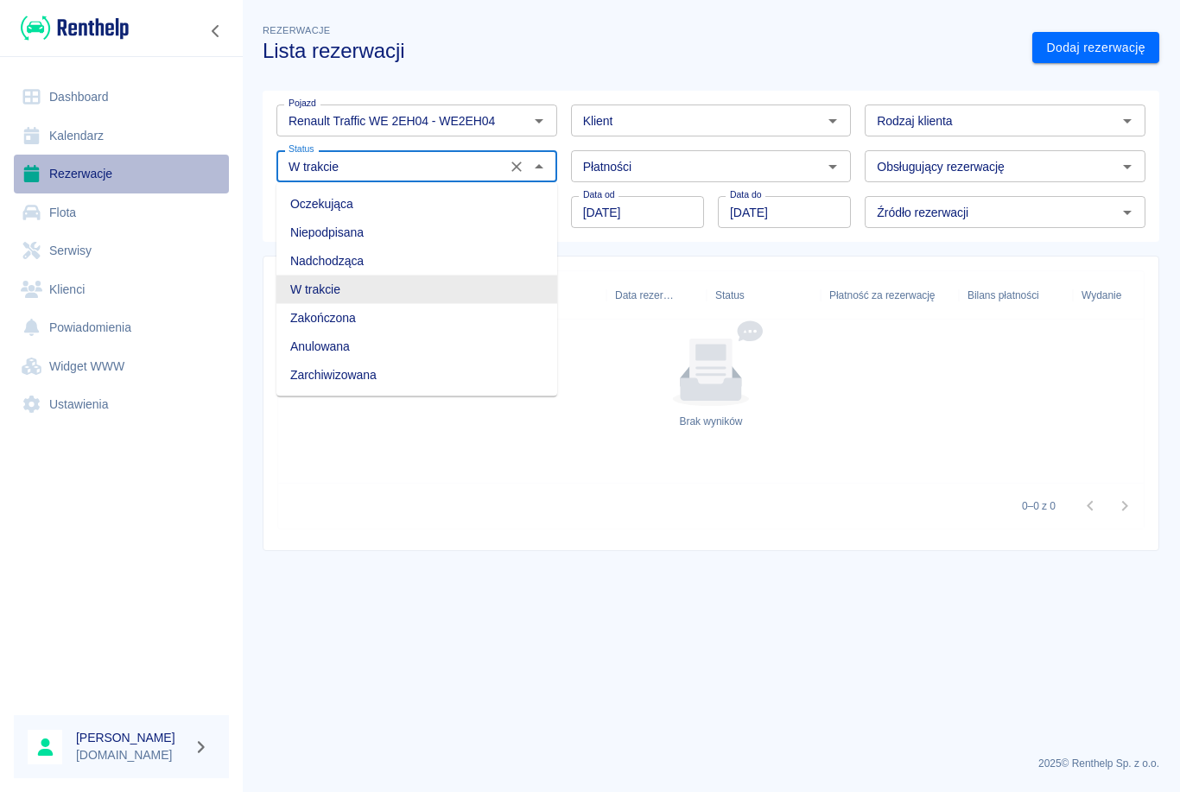
click at [88, 177] on link "Rezerwacje" at bounding box center [121, 174] width 215 height 39
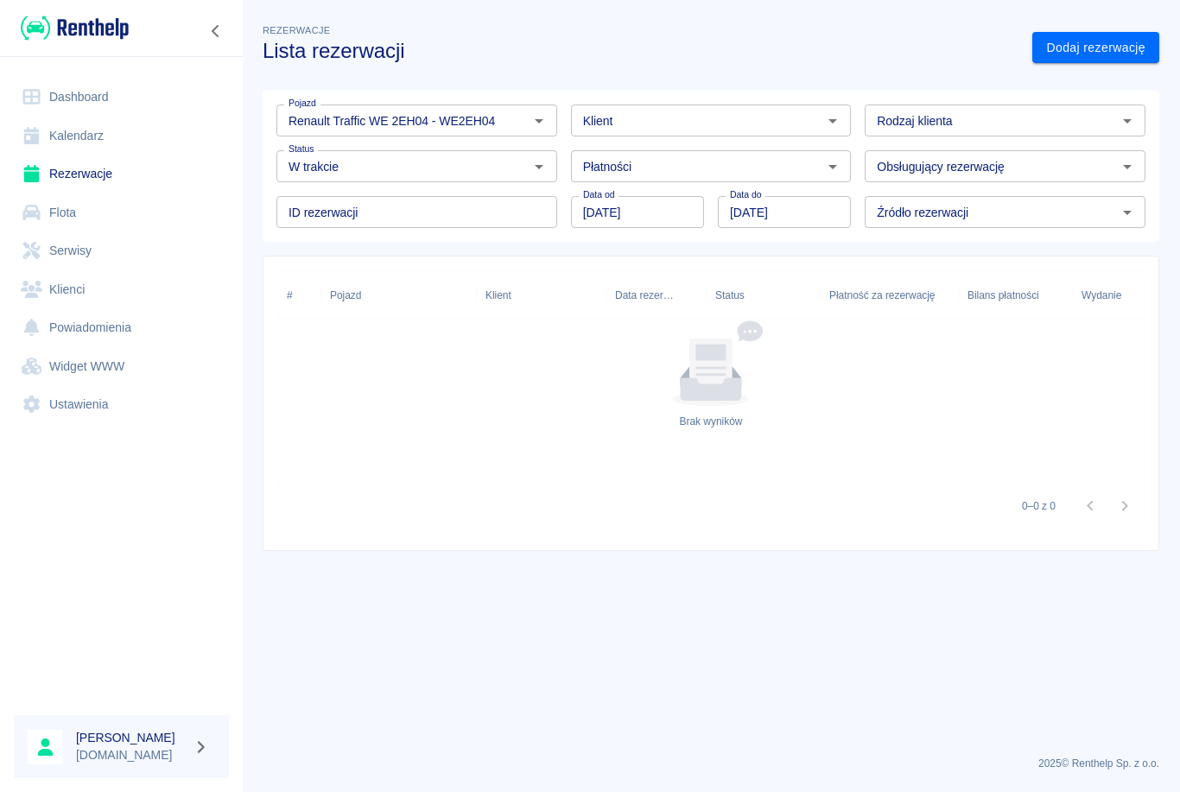
click at [1128, 113] on icon "Otwórz" at bounding box center [1127, 121] width 21 height 21
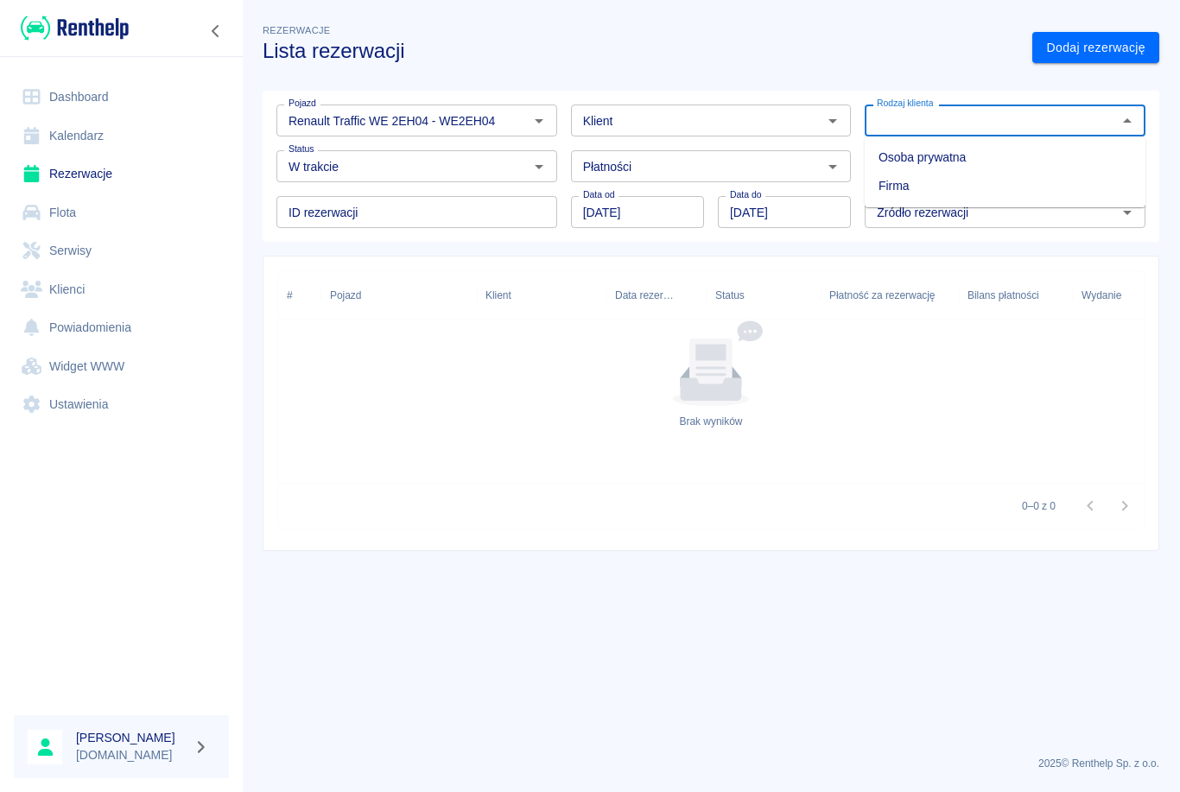
click at [1122, 117] on icon "Zamknij" at bounding box center [1127, 121] width 21 height 21
click at [1123, 117] on icon "Otwórz" at bounding box center [1127, 121] width 21 height 21
click at [944, 162] on li "Osoba prywatna" at bounding box center [1005, 157] width 281 height 29
type input "Osoba prywatna"
click at [833, 113] on icon "Otwórz" at bounding box center [832, 121] width 21 height 21
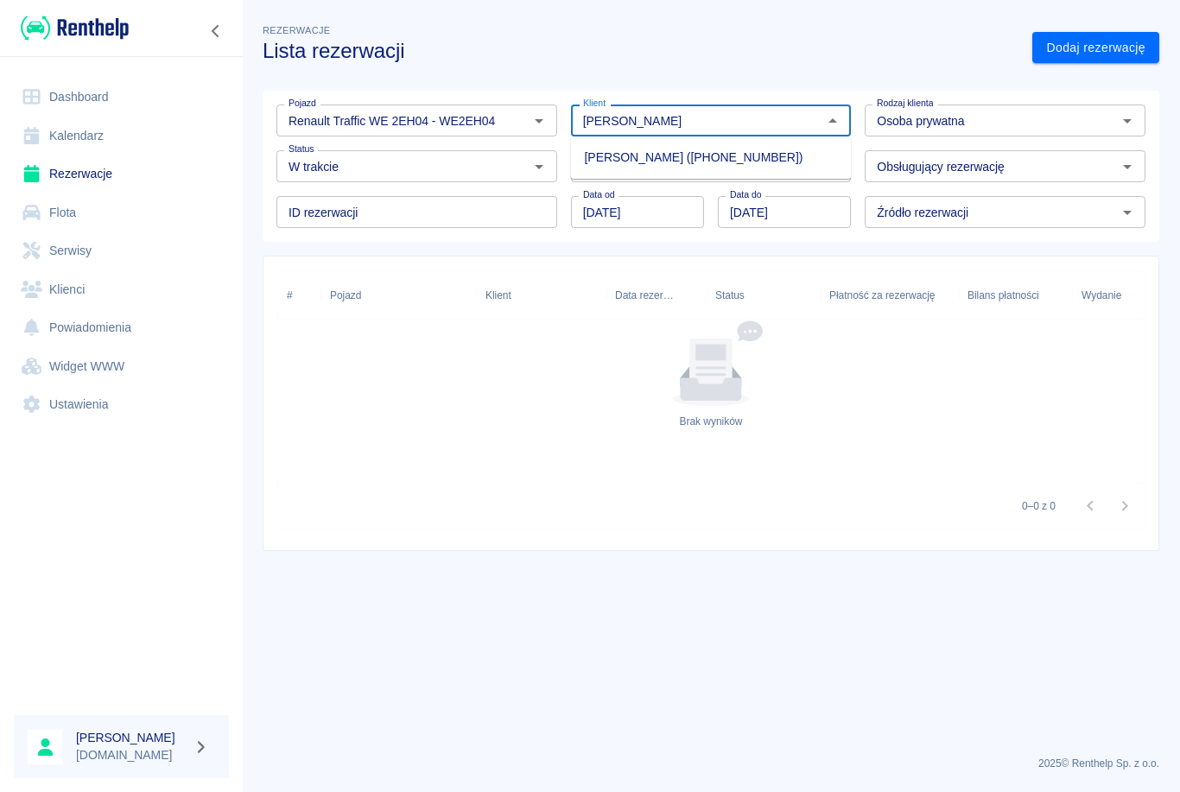
click at [705, 159] on li "[PERSON_NAME] ([PHONE_NUMBER])" at bounding box center [711, 157] width 281 height 29
type input "[PERSON_NAME] ([PHONE_NUMBER])"
click at [1130, 203] on icon "Otwórz" at bounding box center [1127, 212] width 21 height 21
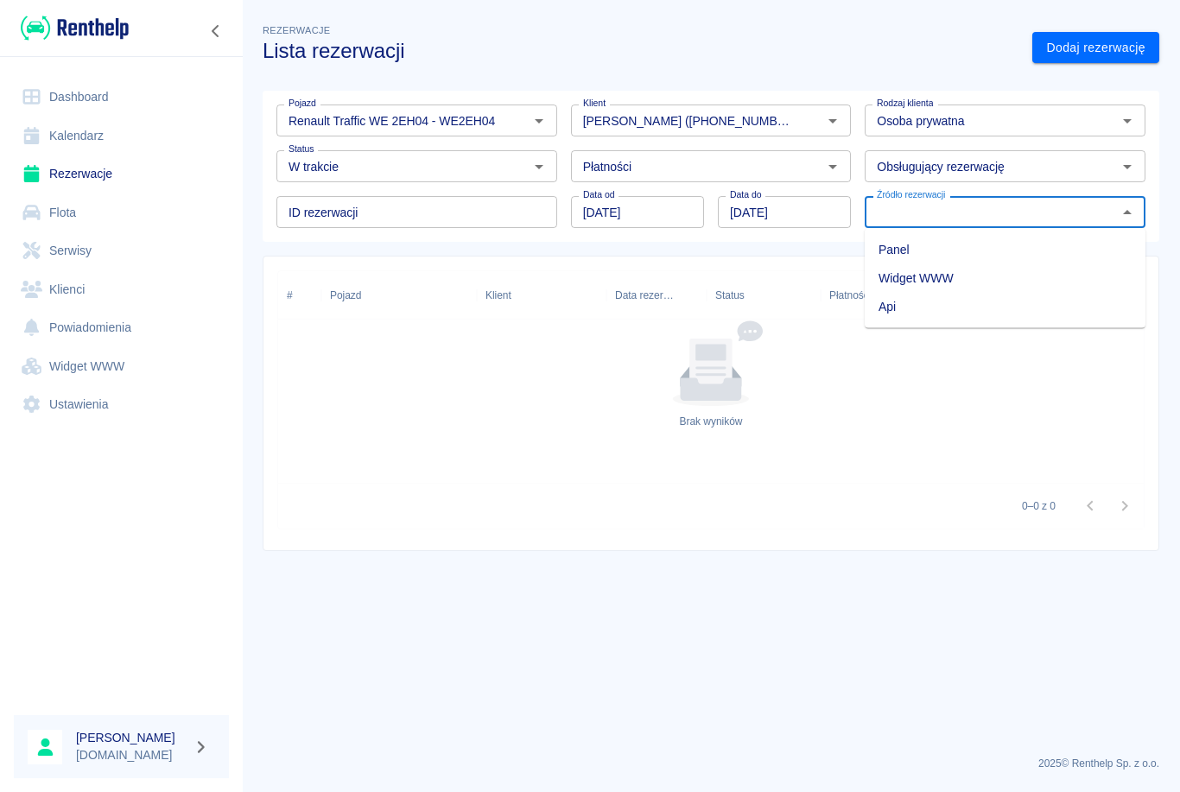
click at [1119, 208] on icon "Zamknij" at bounding box center [1127, 212] width 21 height 21
click at [1127, 156] on icon "Otwórz" at bounding box center [1127, 166] width 21 height 21
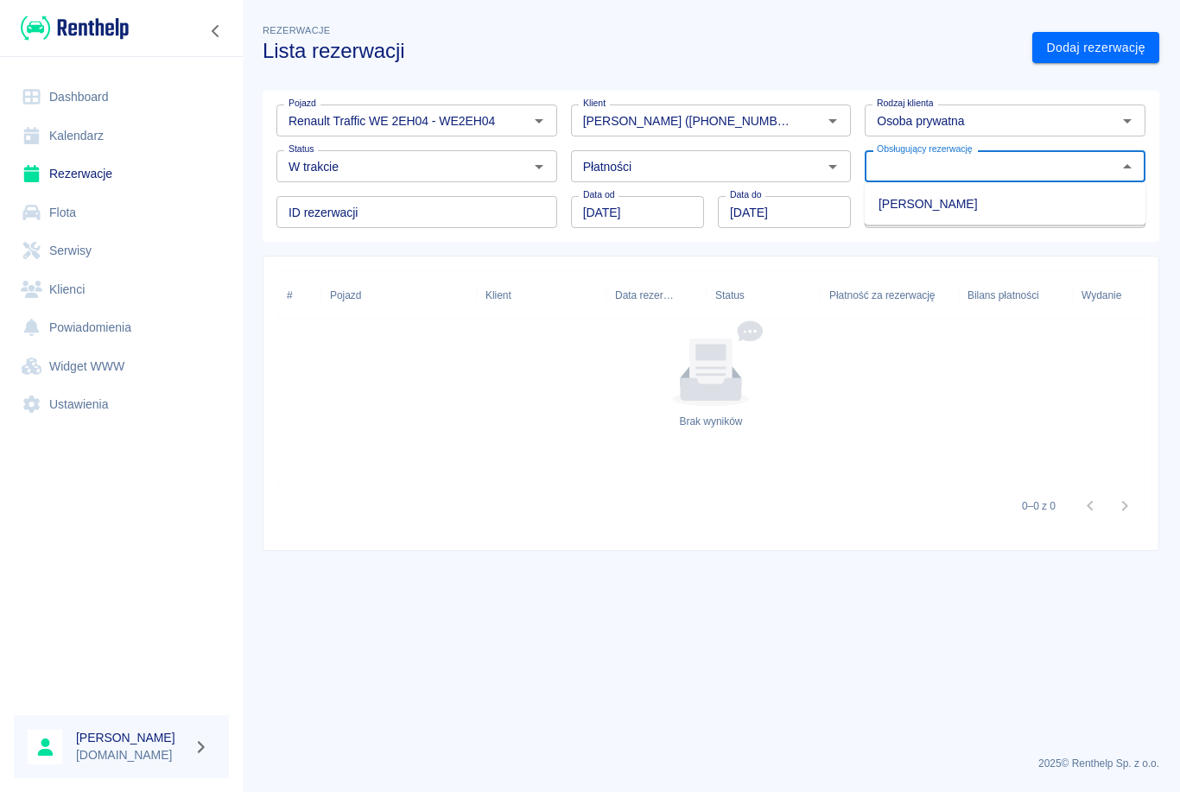
click at [1107, 193] on li "[PERSON_NAME]" at bounding box center [1005, 204] width 281 height 29
type input "[PERSON_NAME]"
click at [839, 167] on icon "Otwórz" at bounding box center [832, 166] width 21 height 21
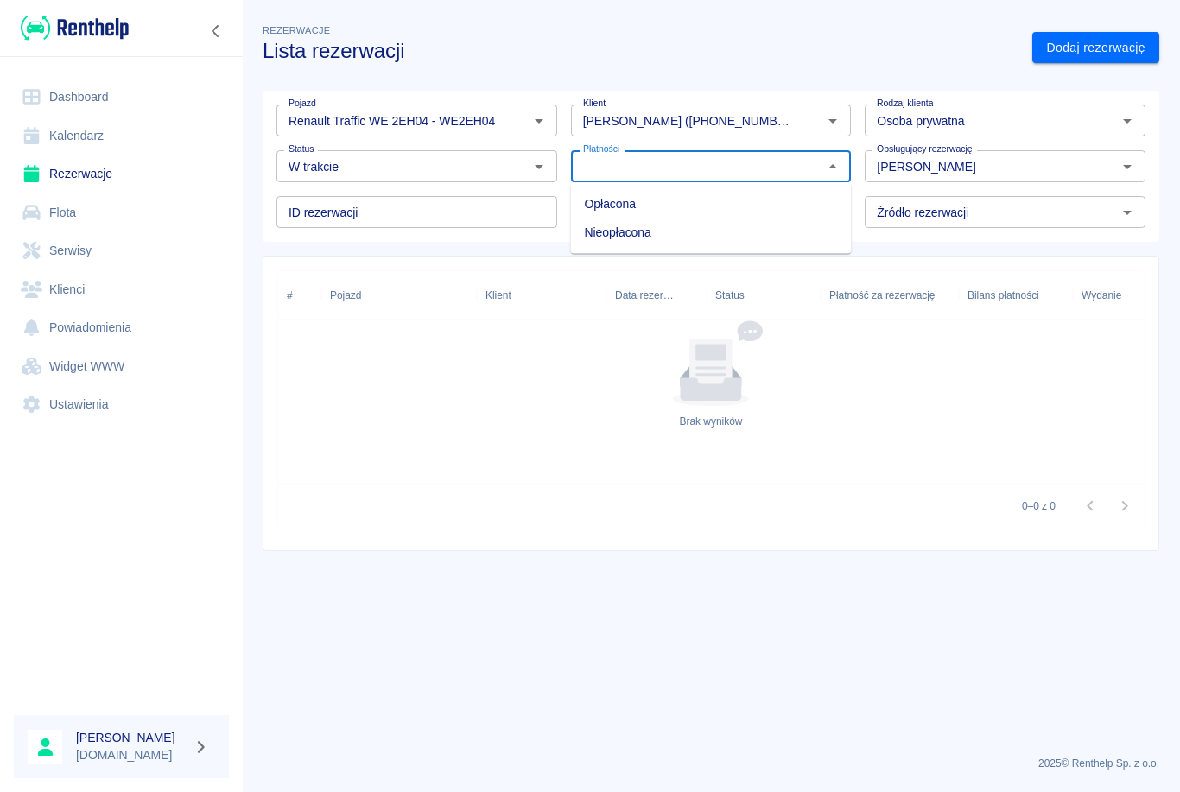
click at [718, 202] on li "Opłacona" at bounding box center [711, 204] width 281 height 29
type input "Opłacona"
click at [532, 129] on icon "Otwórz" at bounding box center [539, 121] width 21 height 21
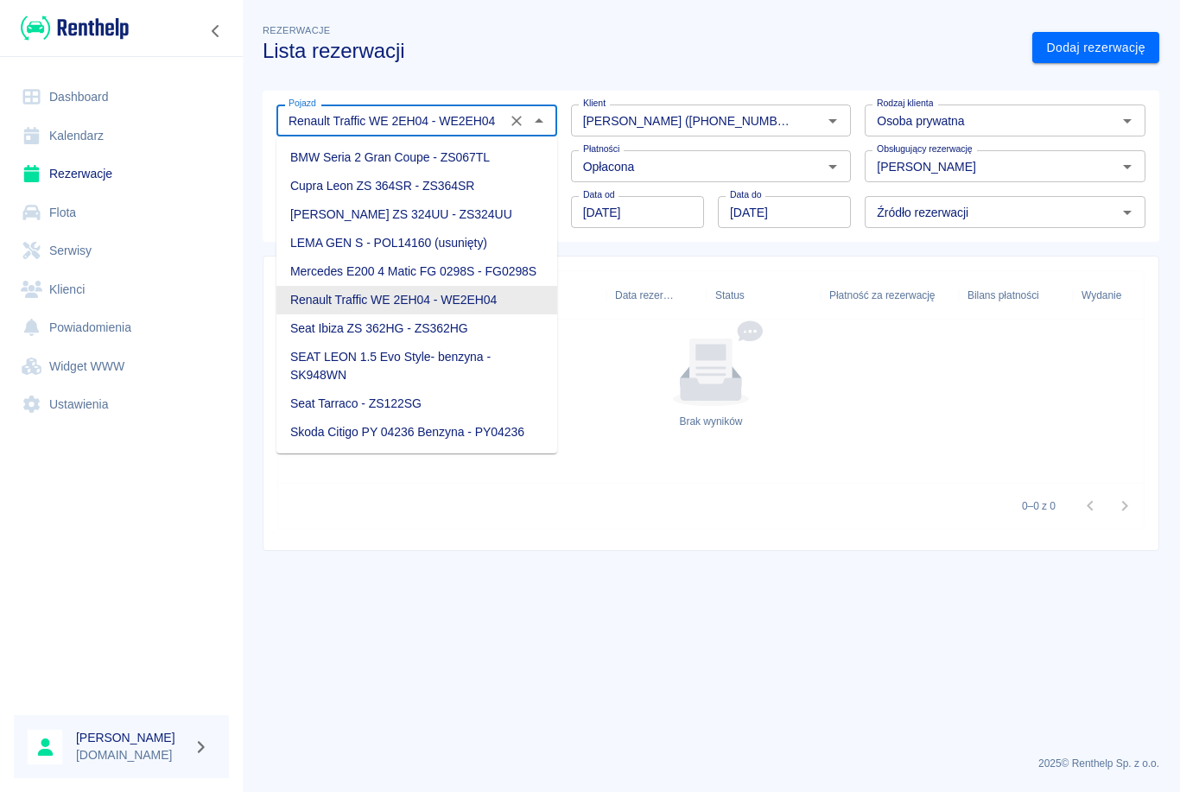
click at [428, 303] on li "Renault Traffic WE 2EH04 - WE2EH04" at bounding box center [416, 300] width 281 height 29
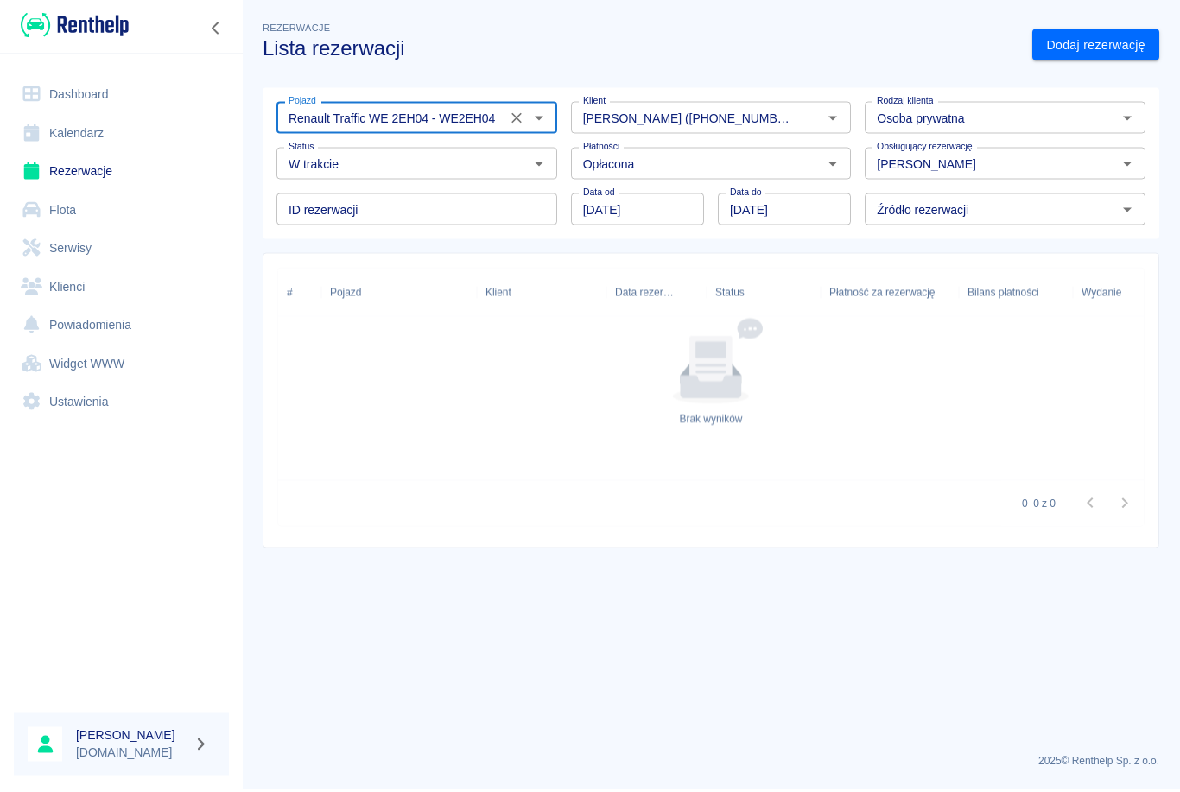
click at [561, 67] on div "Rezerwacje Lista rezerwacji Dodaj rezerwację Pojazd Renault Traffic WE 2EH04 - …" at bounding box center [711, 279] width 938 height 544
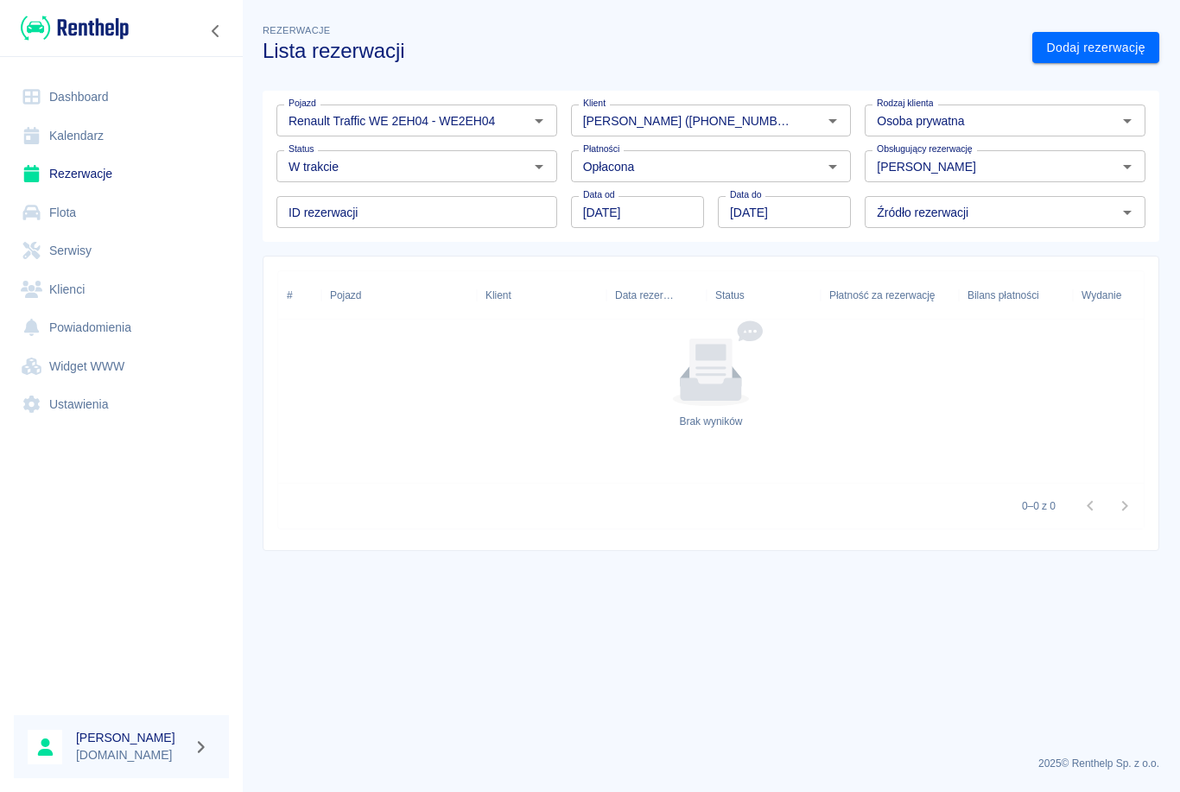
click at [1122, 222] on icon "Otwórz" at bounding box center [1127, 212] width 21 height 21
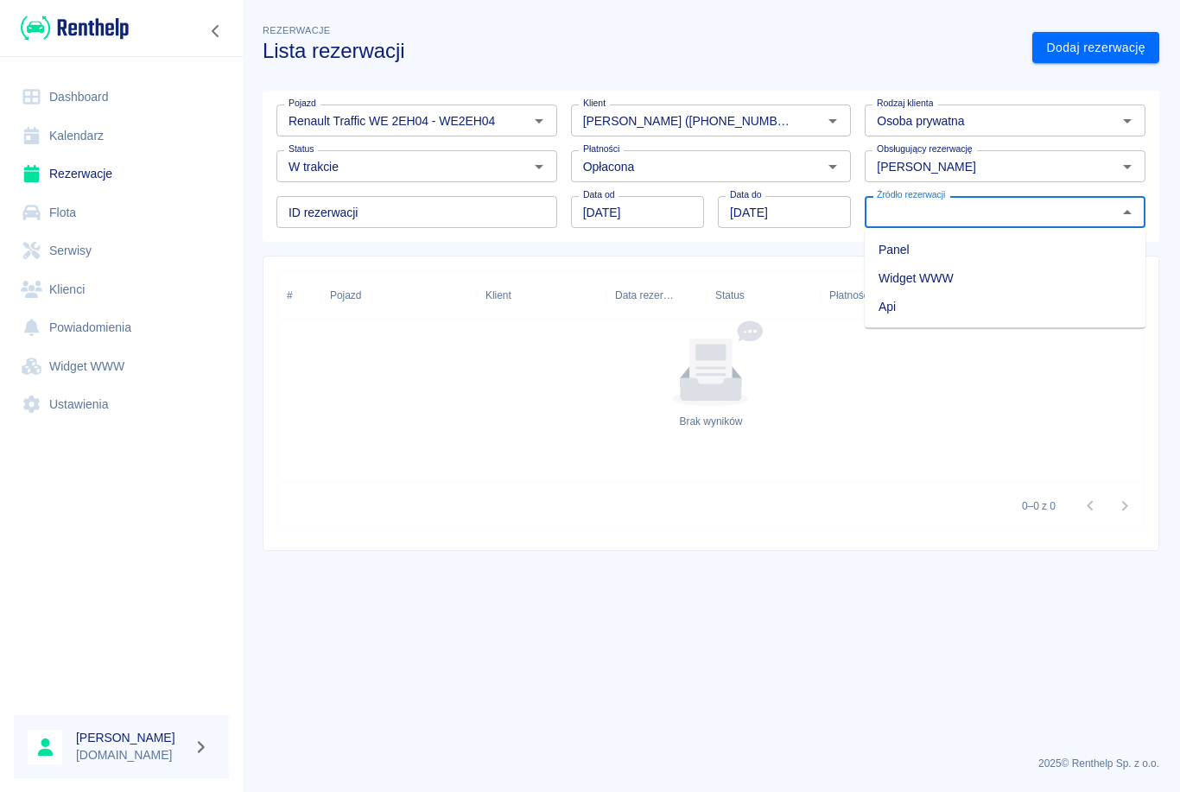
click at [998, 422] on div "Brak wyników" at bounding box center [711, 375] width 866 height 111
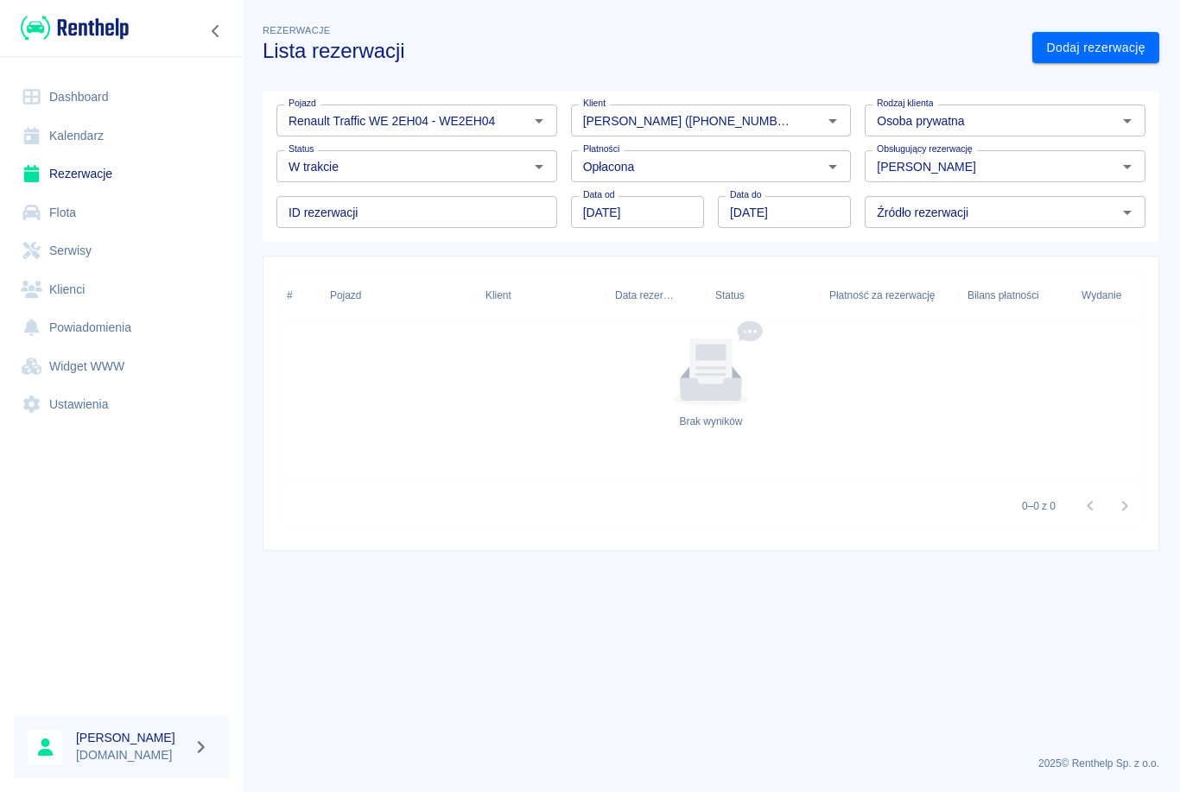
click at [90, 133] on link "Kalendarz" at bounding box center [121, 136] width 215 height 39
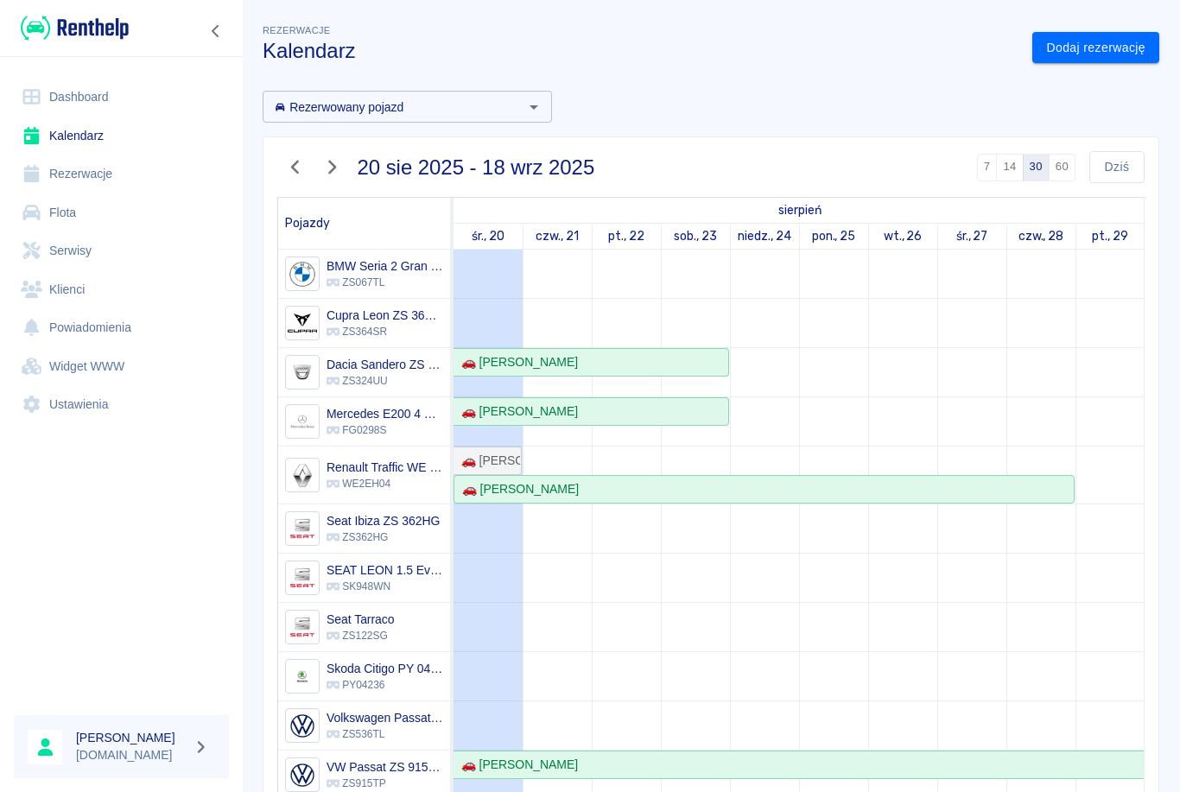
click at [103, 174] on link "Rezerwacje" at bounding box center [121, 174] width 215 height 39
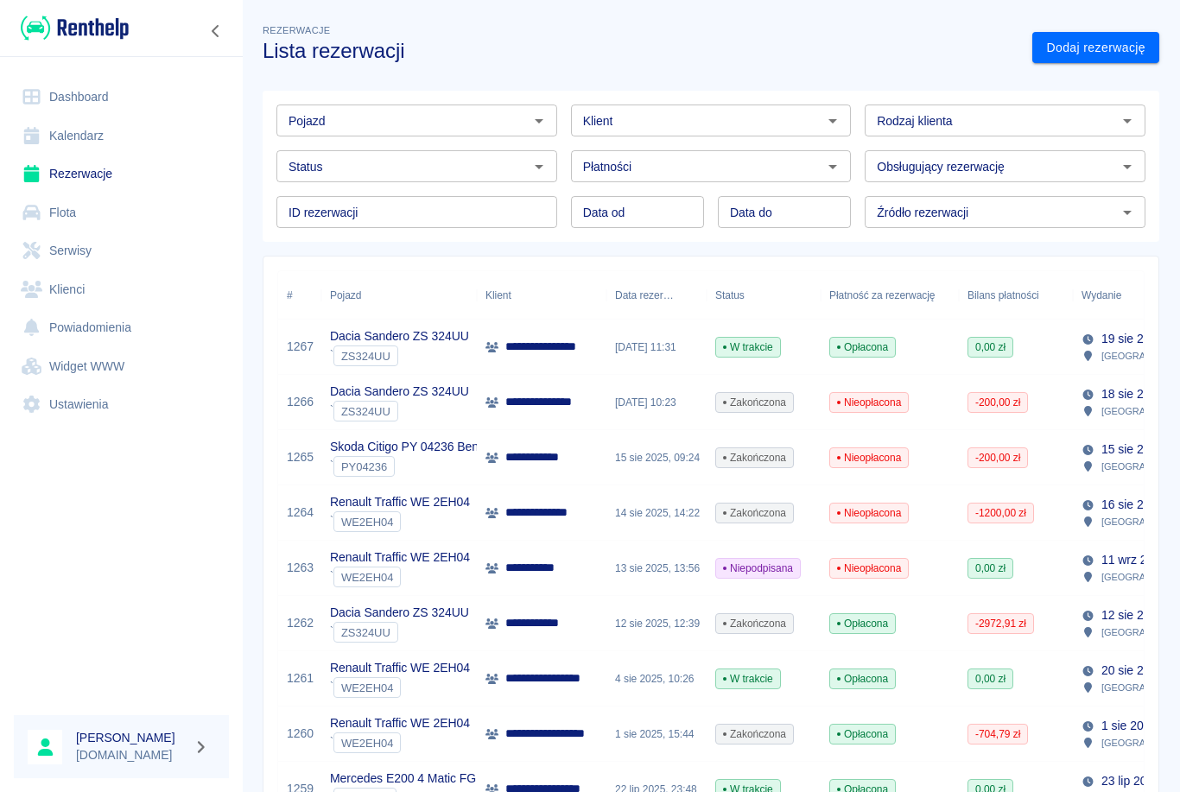
click at [665, 205] on input "Data od" at bounding box center [637, 212] width 133 height 32
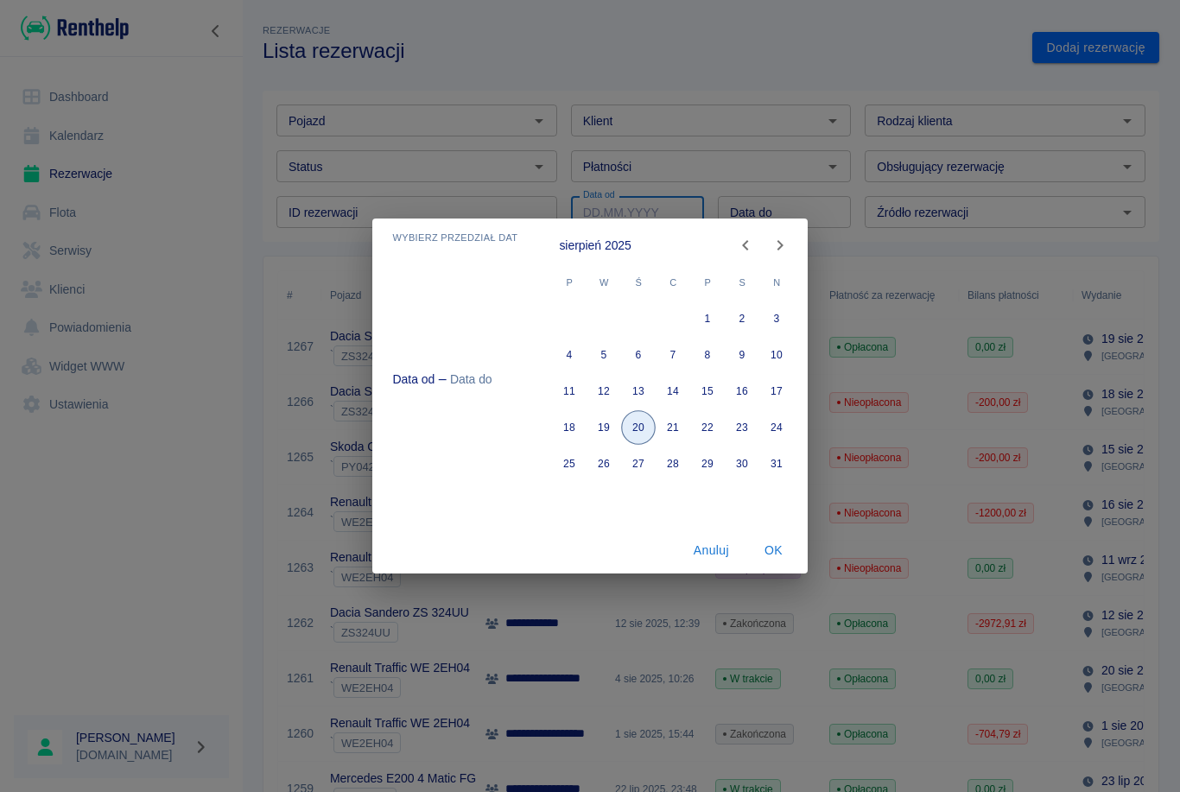
click at [642, 425] on button "20" at bounding box center [639, 427] width 35 height 35
type input "[DATE]"
click at [828, 211] on div "Wybierz przedział dat [DATE] – Data do [DATE] P W Ś C P S N 1 2 3 4 5 6 7 8 9 1…" at bounding box center [590, 396] width 1180 height 792
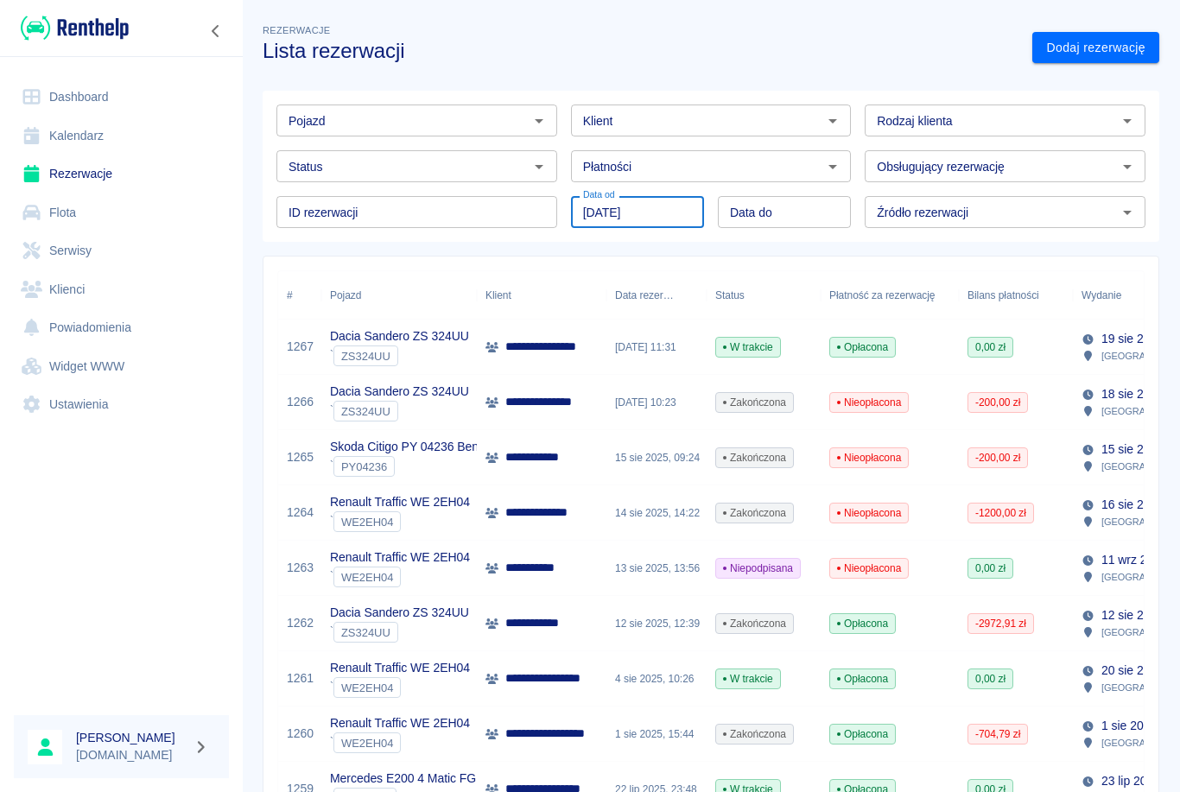
click at [773, 212] on input "Data do" at bounding box center [784, 212] width 133 height 32
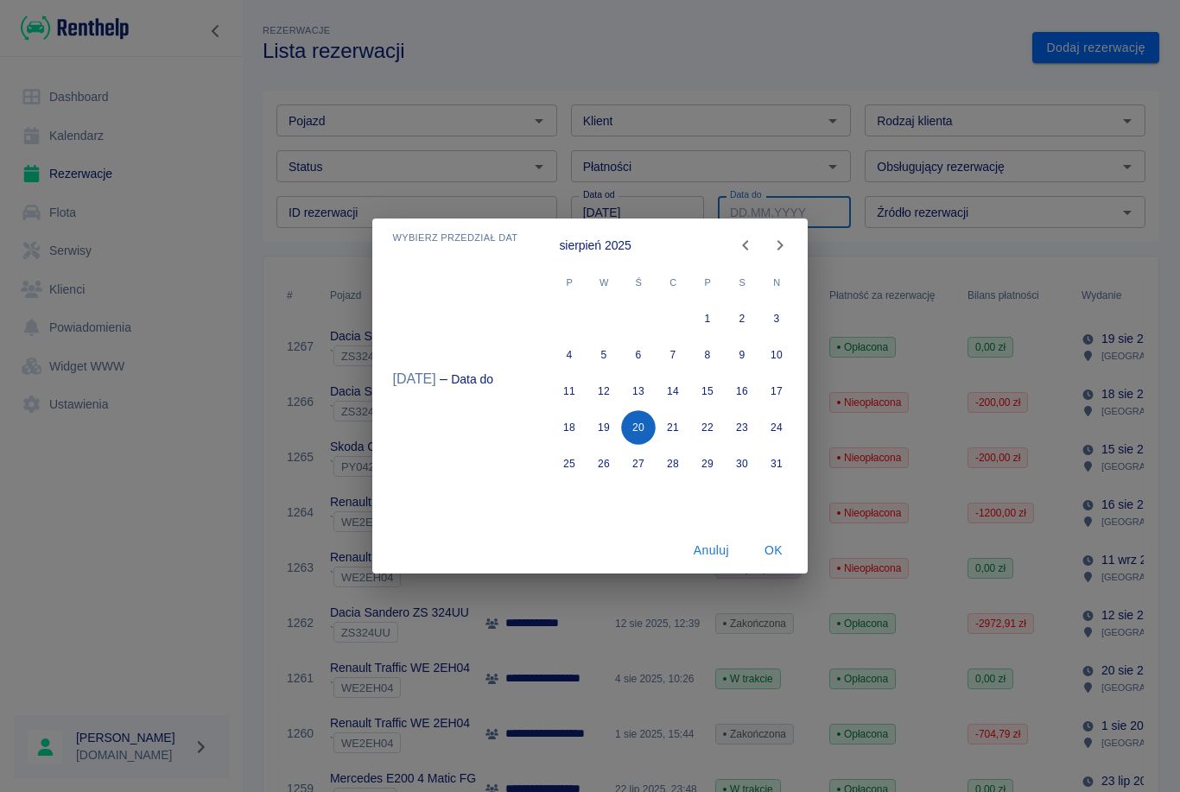
click at [644, 428] on button "20" at bounding box center [639, 427] width 35 height 35
type input "[DATE]"
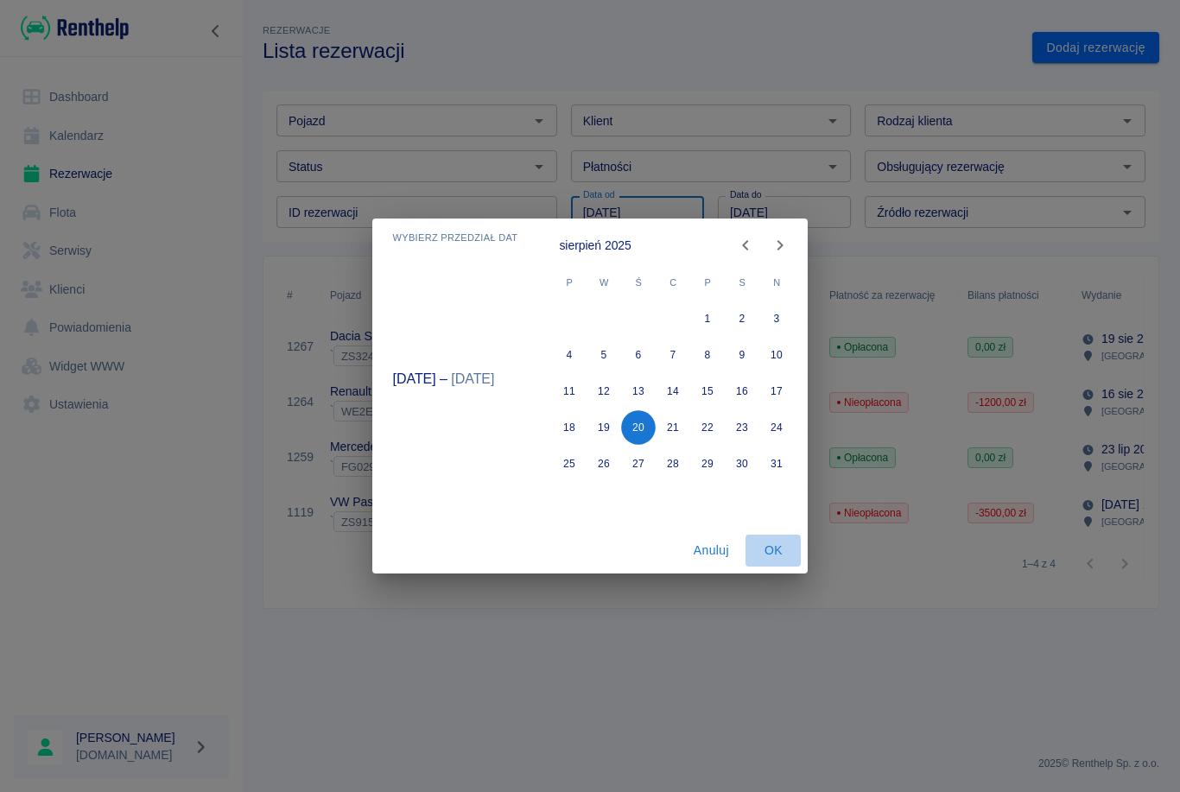
click at [783, 552] on button "OK" at bounding box center [772, 551] width 55 height 32
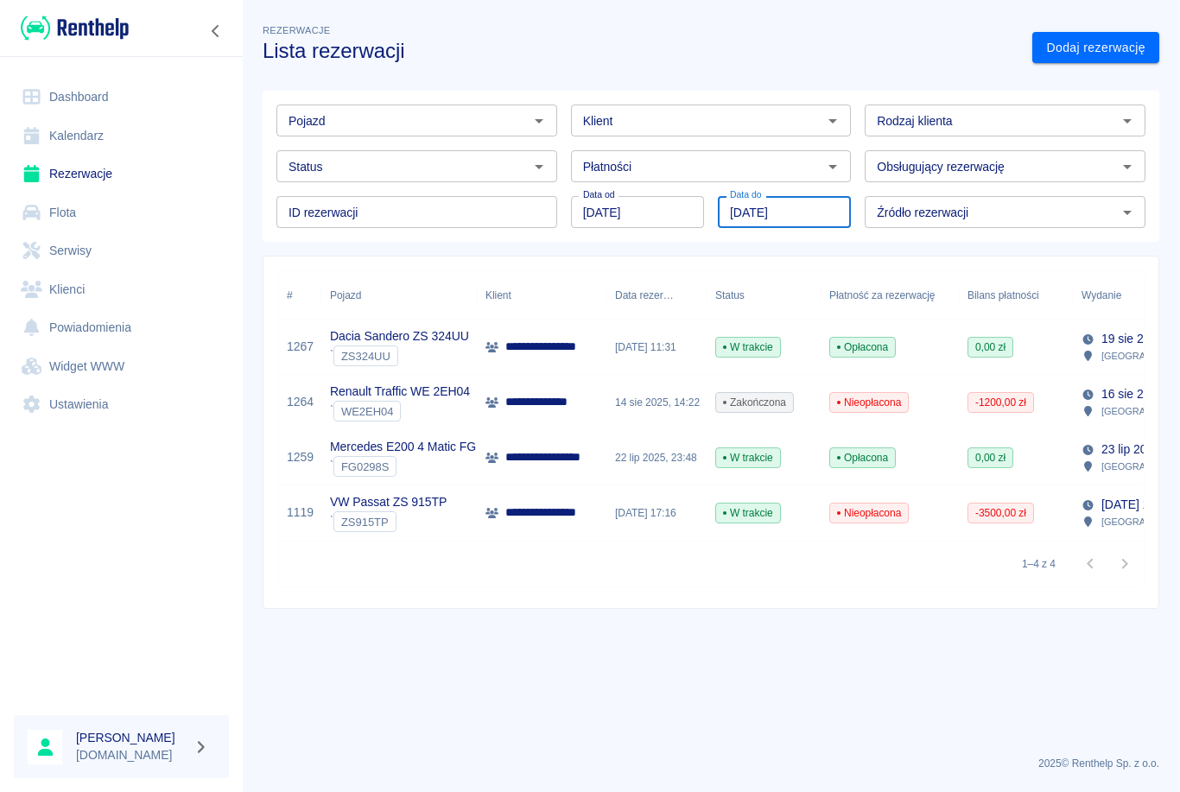
click at [644, 111] on input "Klient" at bounding box center [697, 121] width 242 height 22
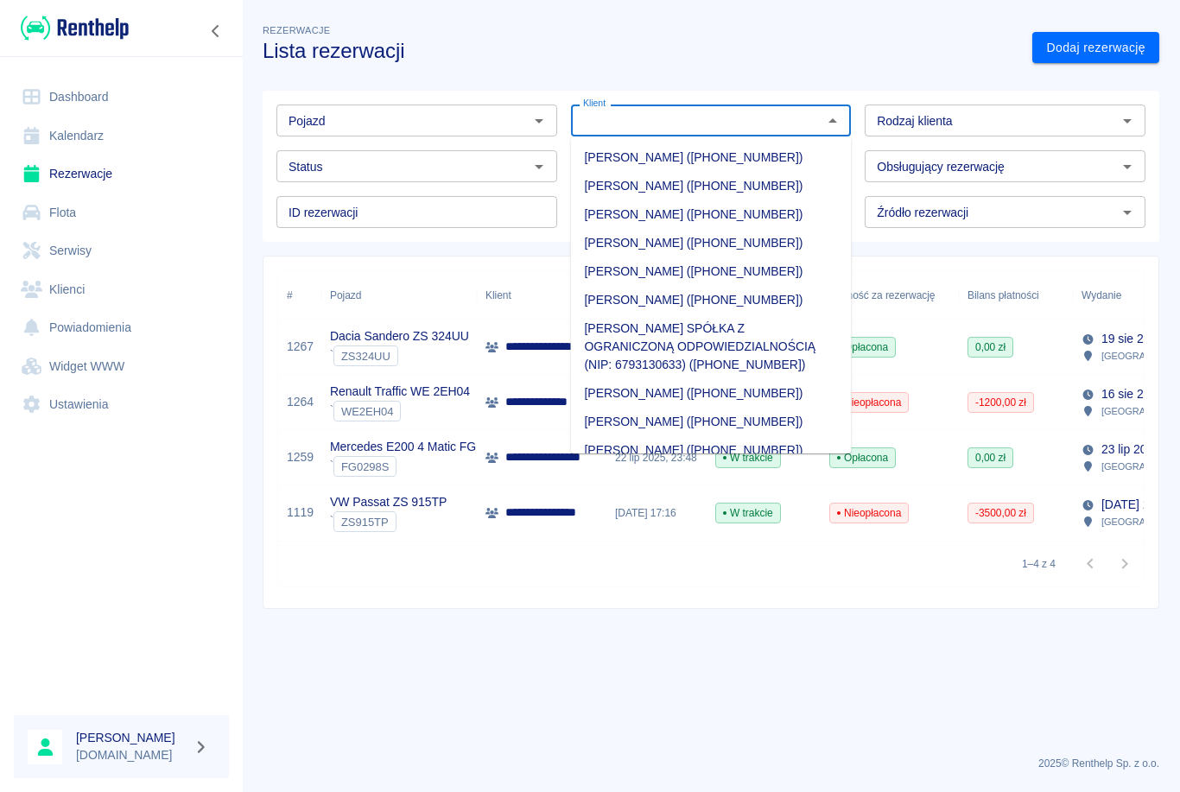
click at [827, 115] on icon "Zamknij" at bounding box center [832, 121] width 21 height 21
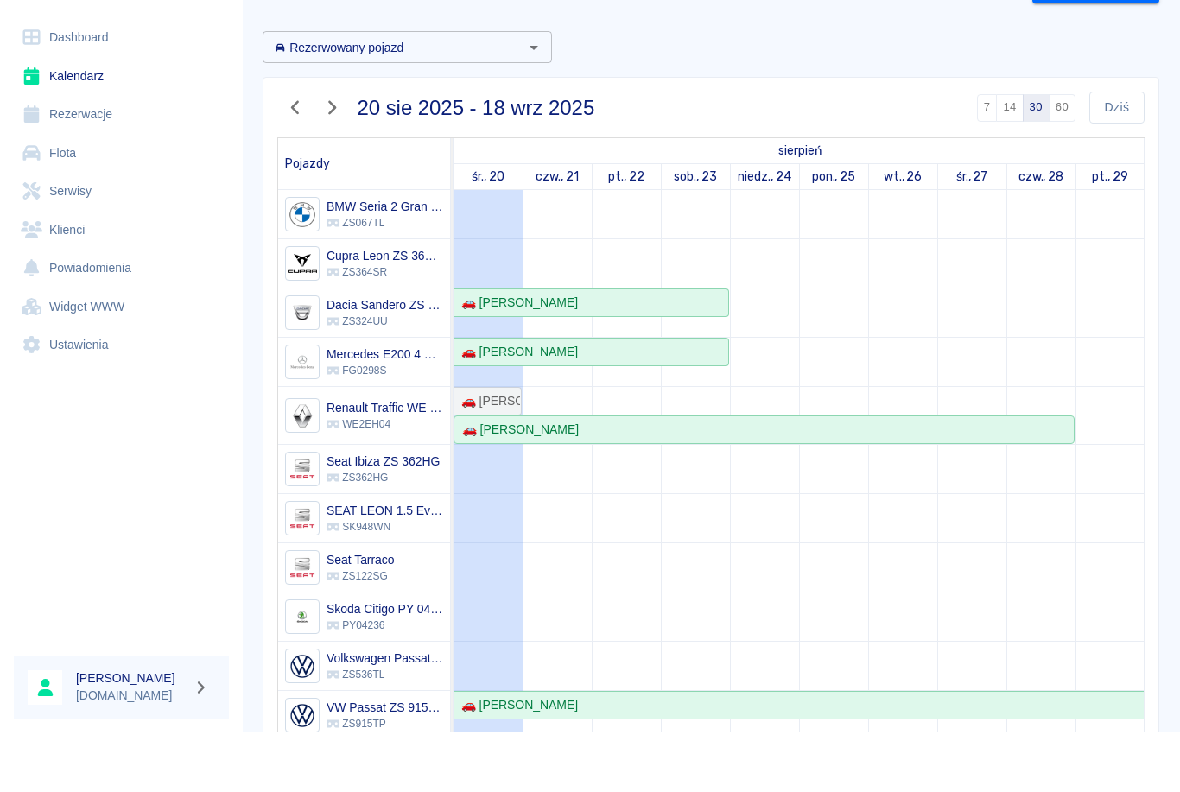
click at [90, 231] on link "Serwisy" at bounding box center [121, 250] width 215 height 39
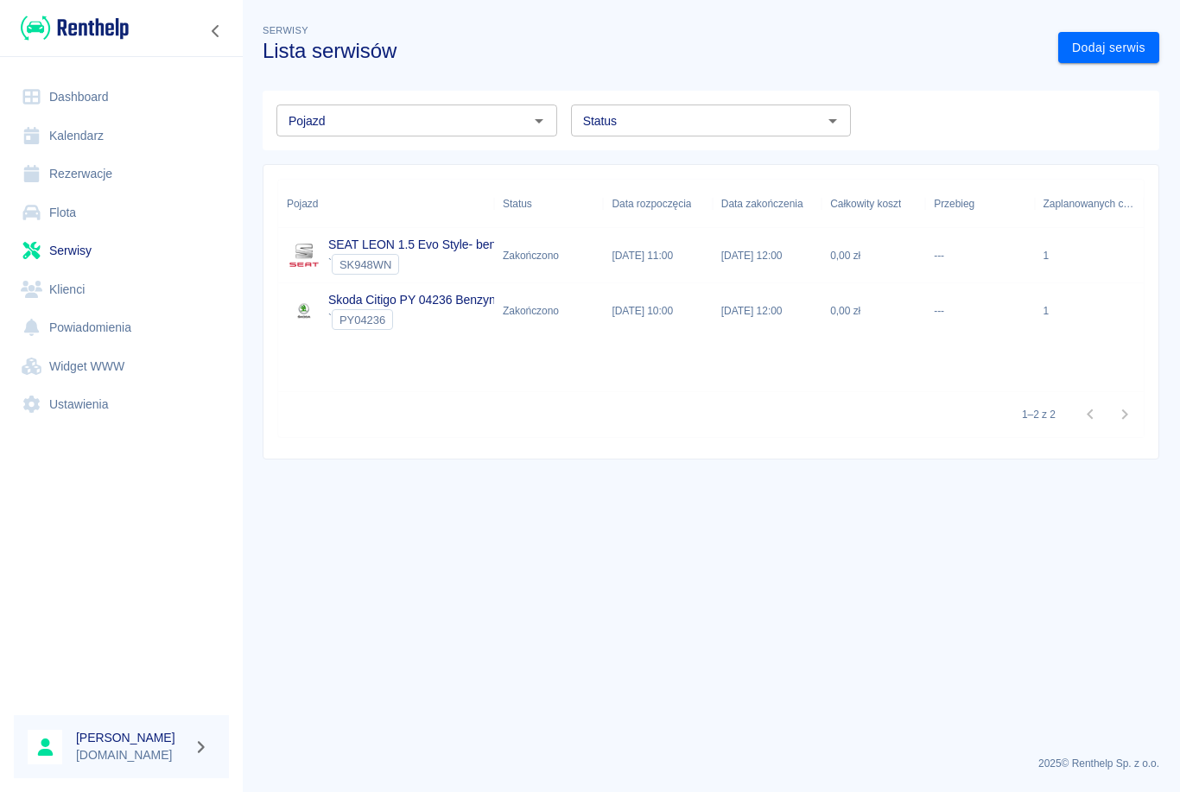
click at [110, 163] on link "Rezerwacje" at bounding box center [121, 174] width 215 height 39
